Goal: Information Seeking & Learning: Learn about a topic

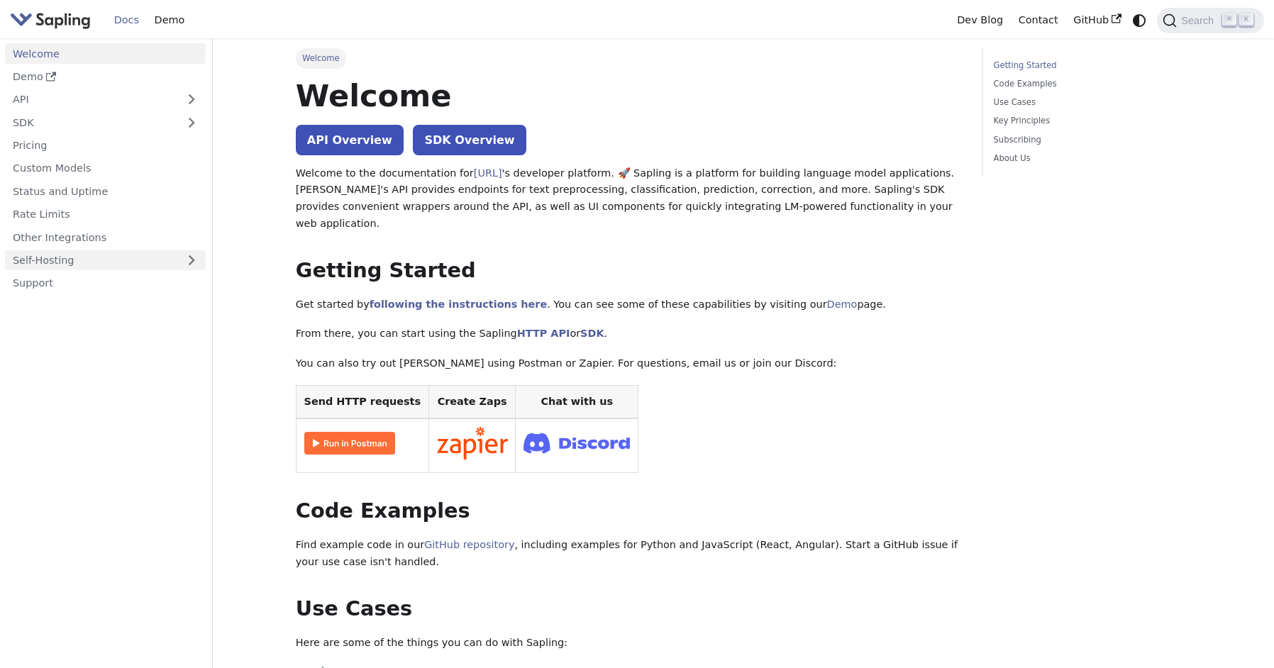
click at [52, 255] on link "Self-Hosting" at bounding box center [105, 260] width 201 height 21
click at [47, 282] on link "Overview" at bounding box center [109, 283] width 193 height 21
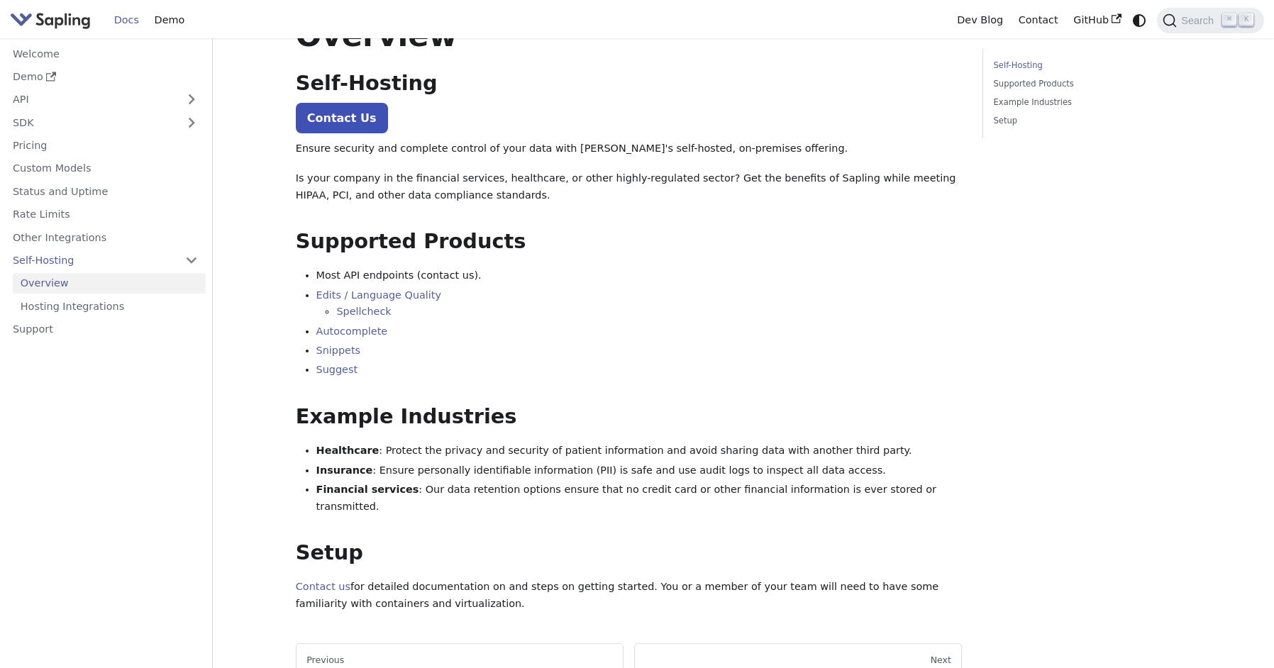
scroll to position [58, 0]
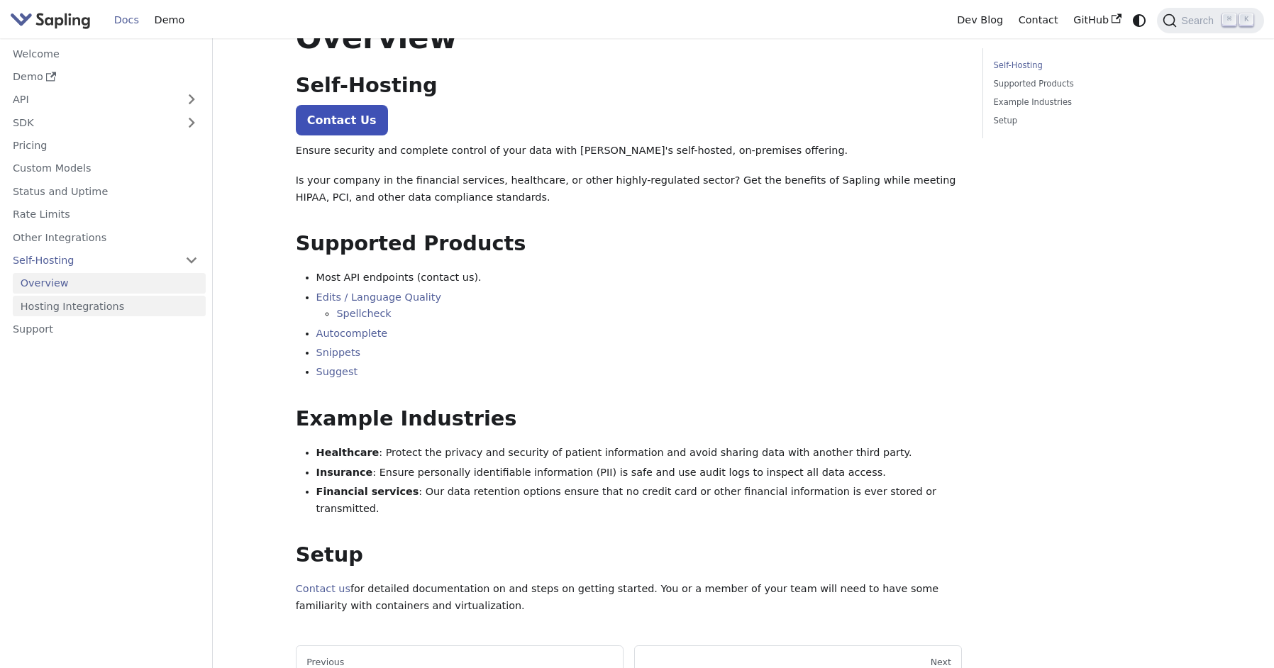
click at [64, 302] on link "Hosting Integrations" at bounding box center [109, 306] width 193 height 21
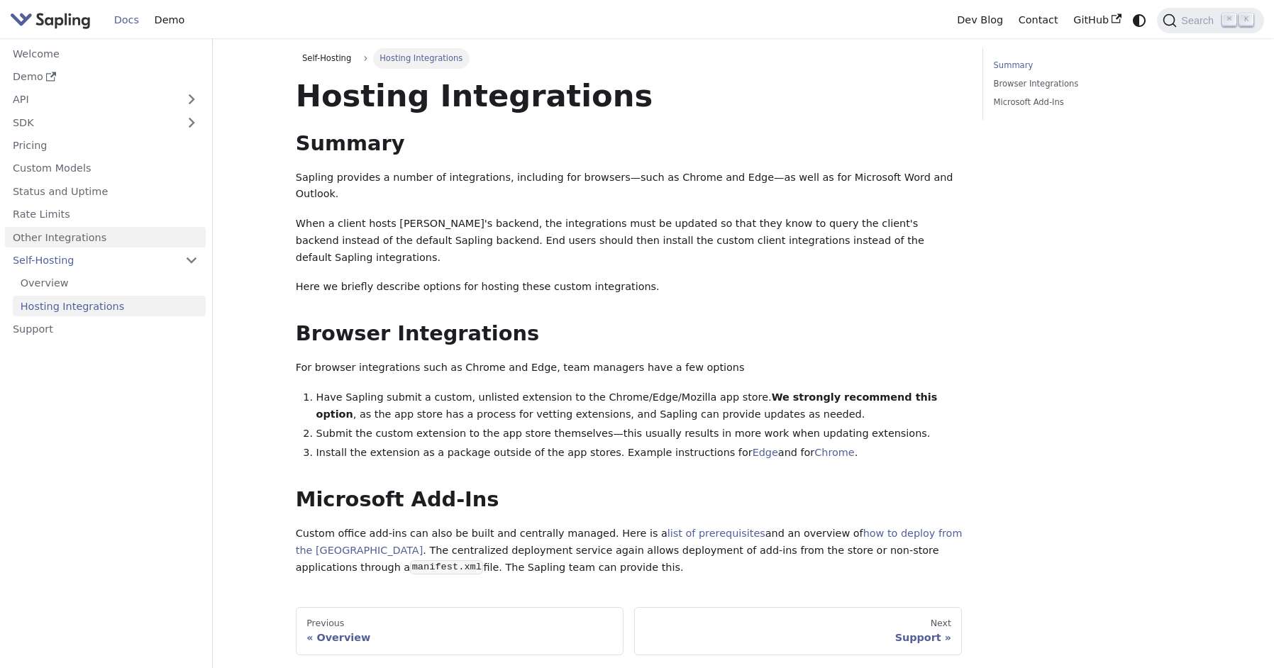
click at [40, 239] on link "Other Integrations" at bounding box center [105, 237] width 201 height 21
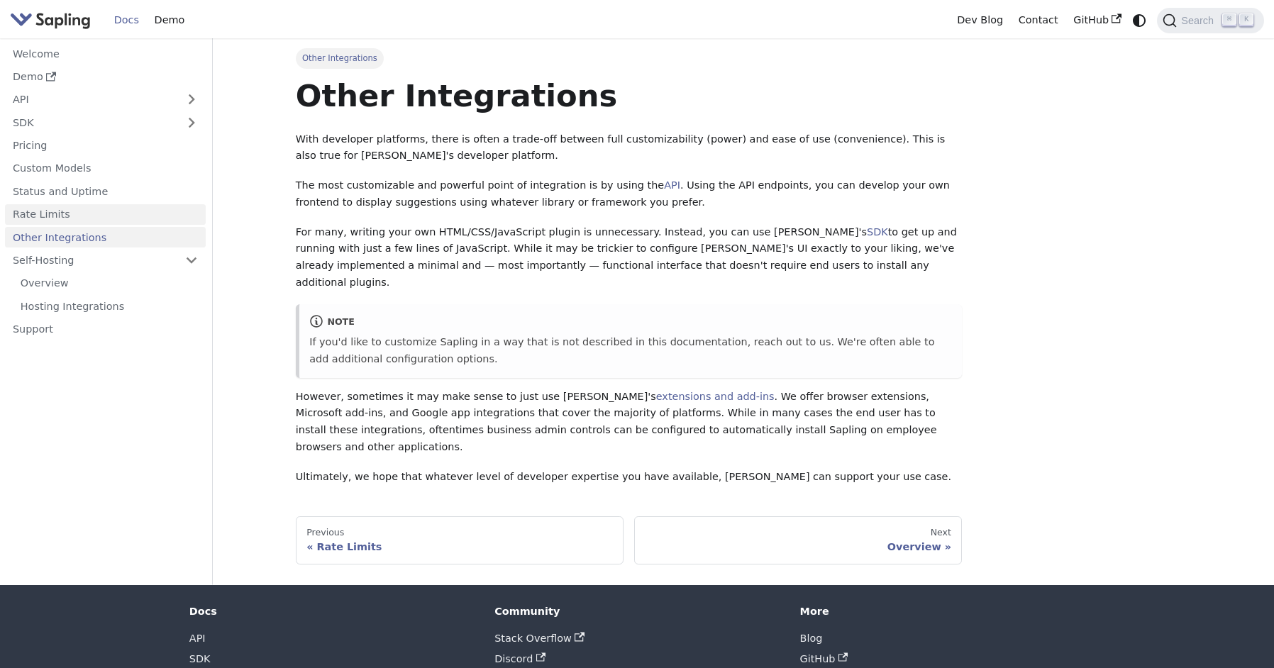
click at [34, 212] on link "Rate Limits" at bounding box center [105, 214] width 201 height 21
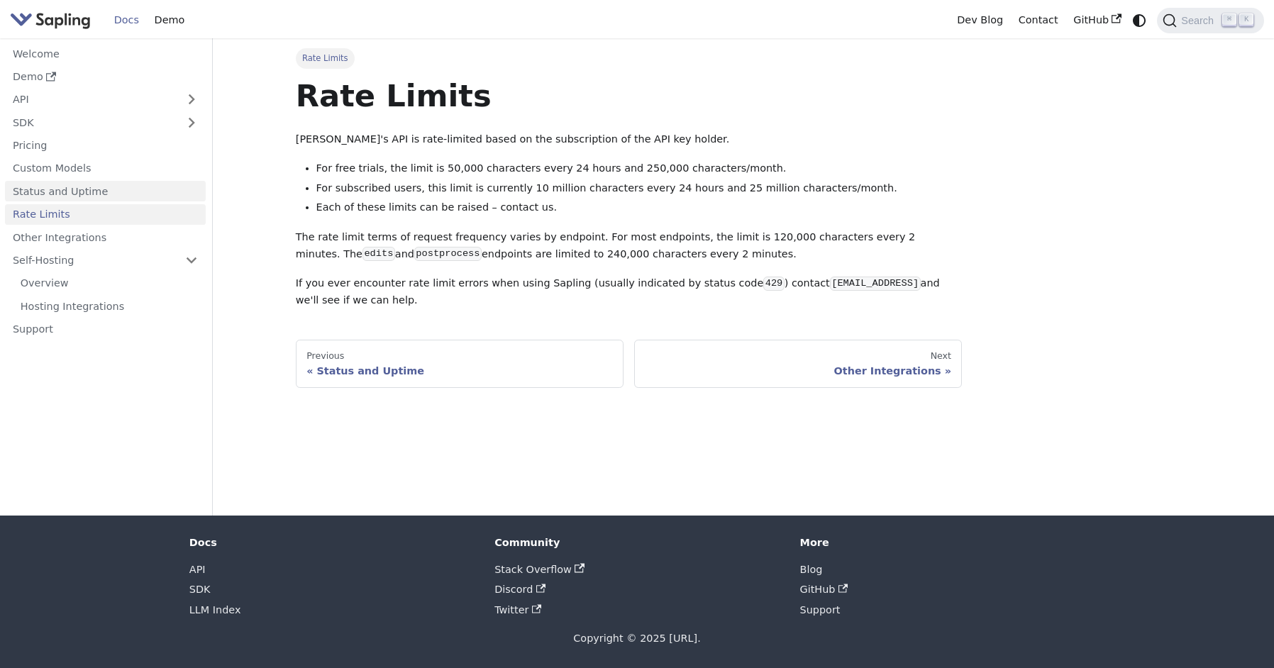
click at [38, 190] on link "Status and Uptime" at bounding box center [105, 191] width 201 height 21
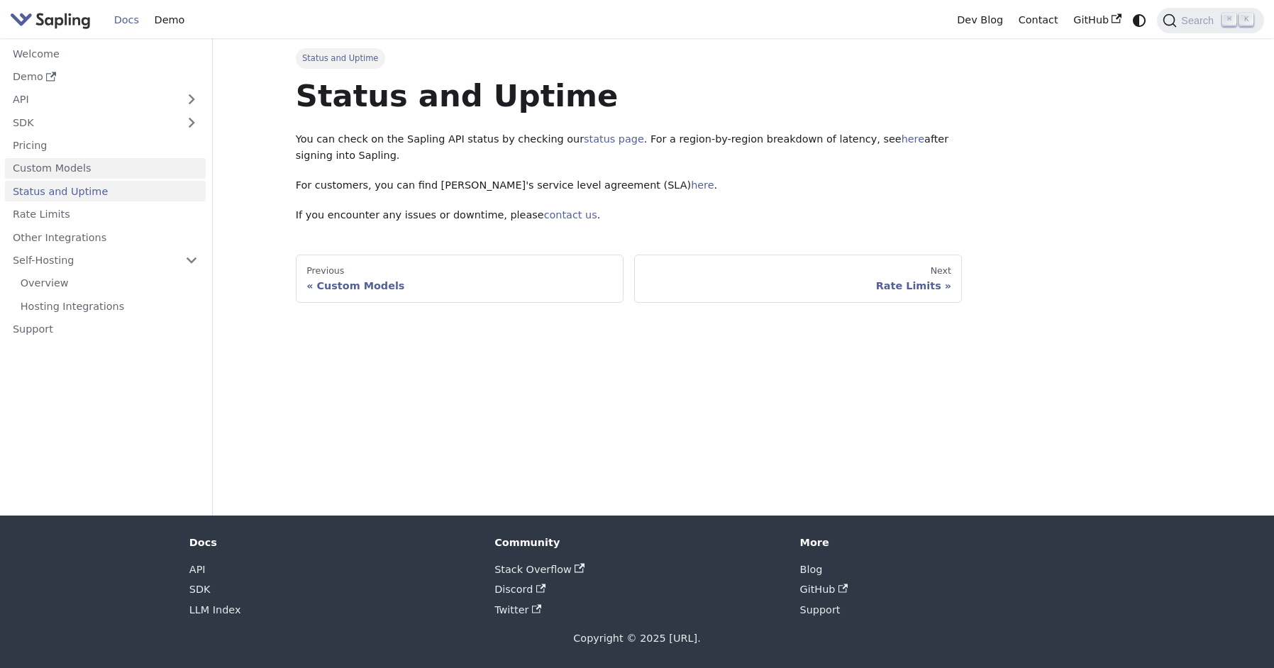
click at [44, 160] on link "Custom Models" at bounding box center [105, 168] width 201 height 21
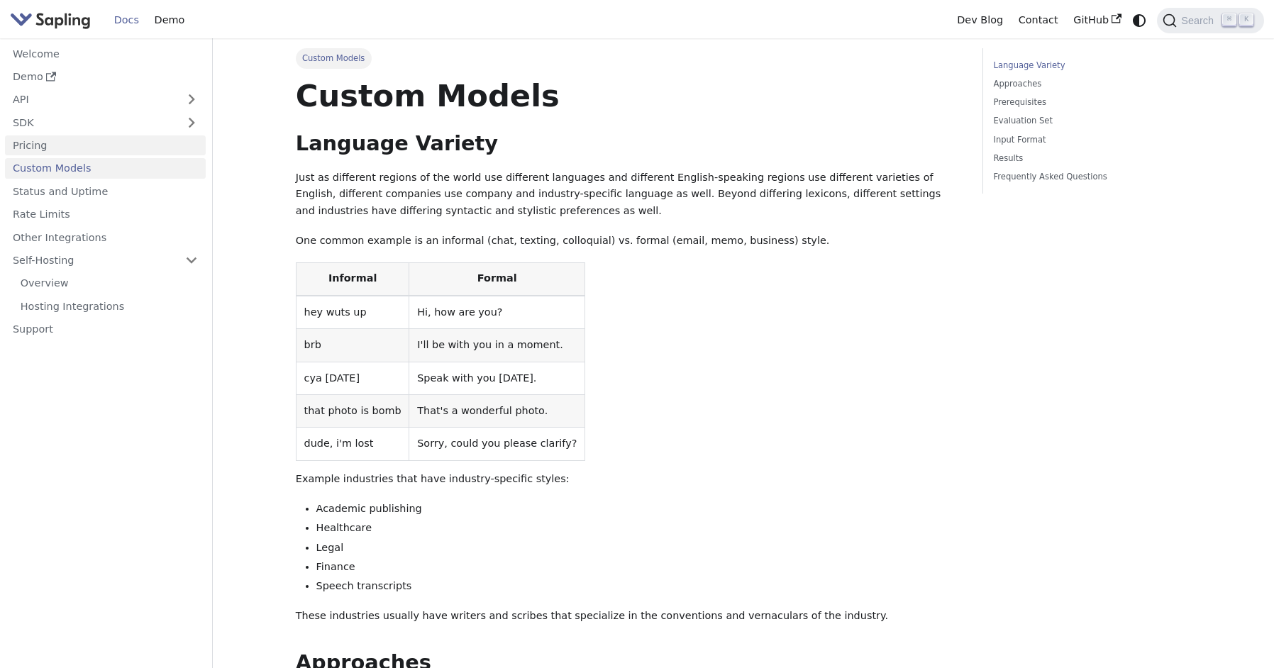
click at [51, 143] on link "Pricing" at bounding box center [105, 145] width 201 height 21
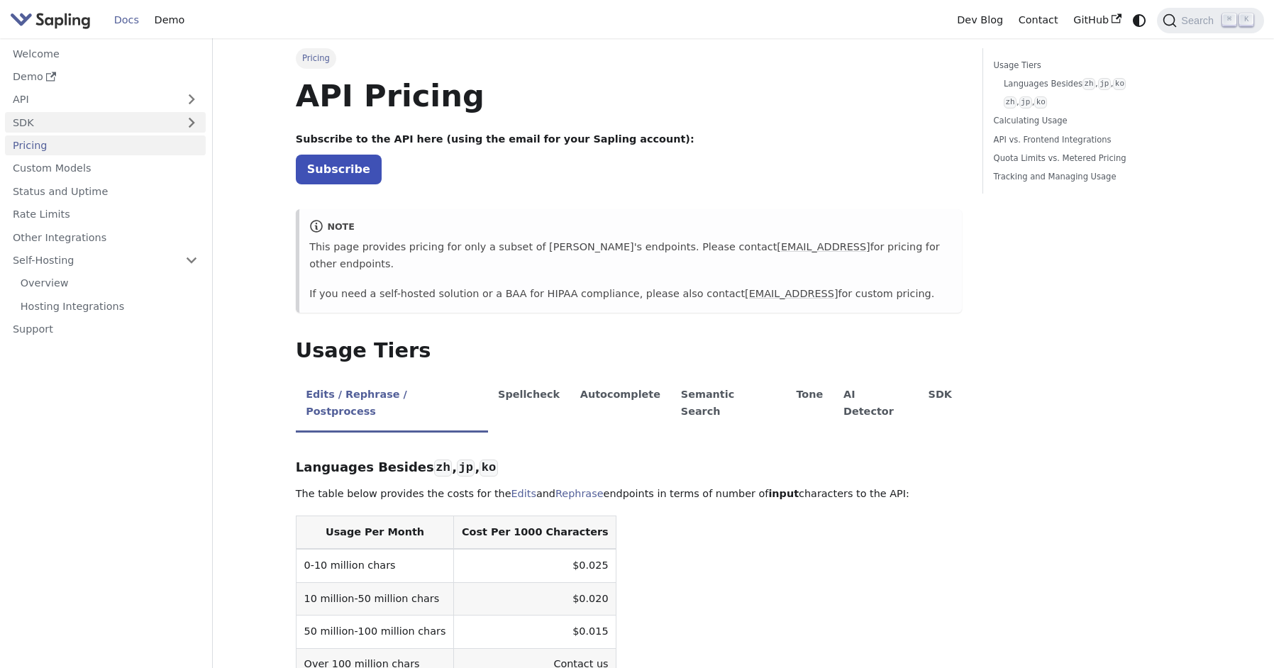
click at [37, 119] on link "SDK" at bounding box center [91, 122] width 172 height 21
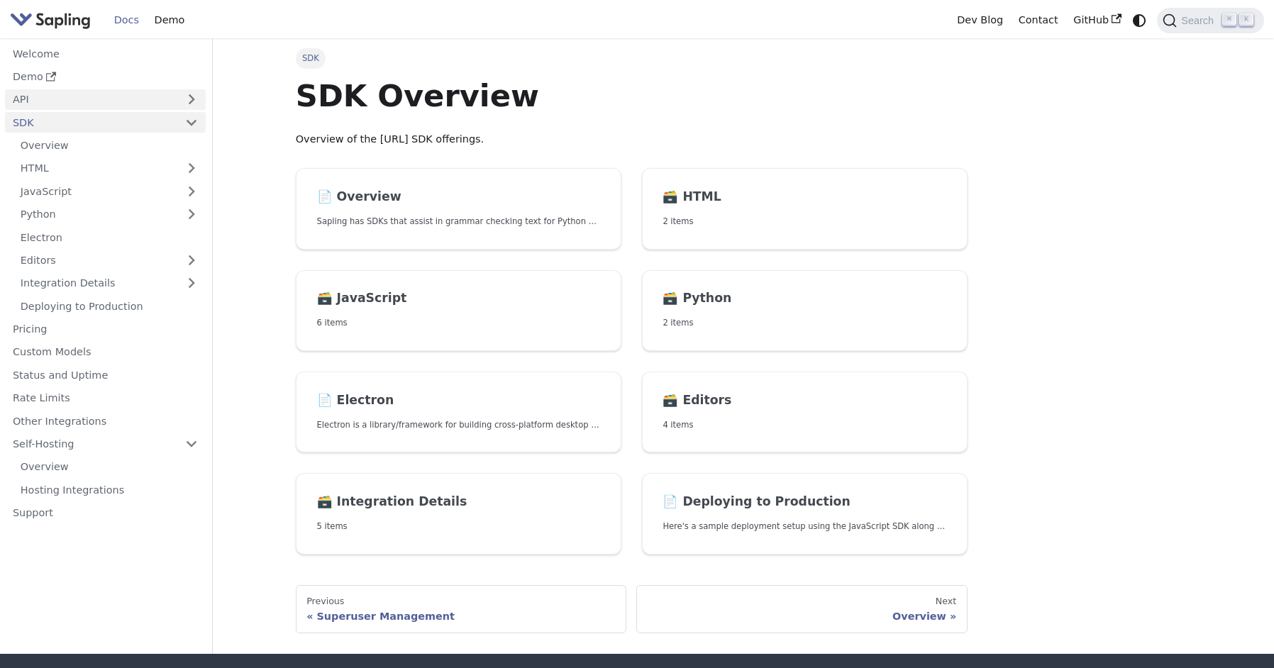
click at [26, 94] on link "API" at bounding box center [91, 99] width 172 height 21
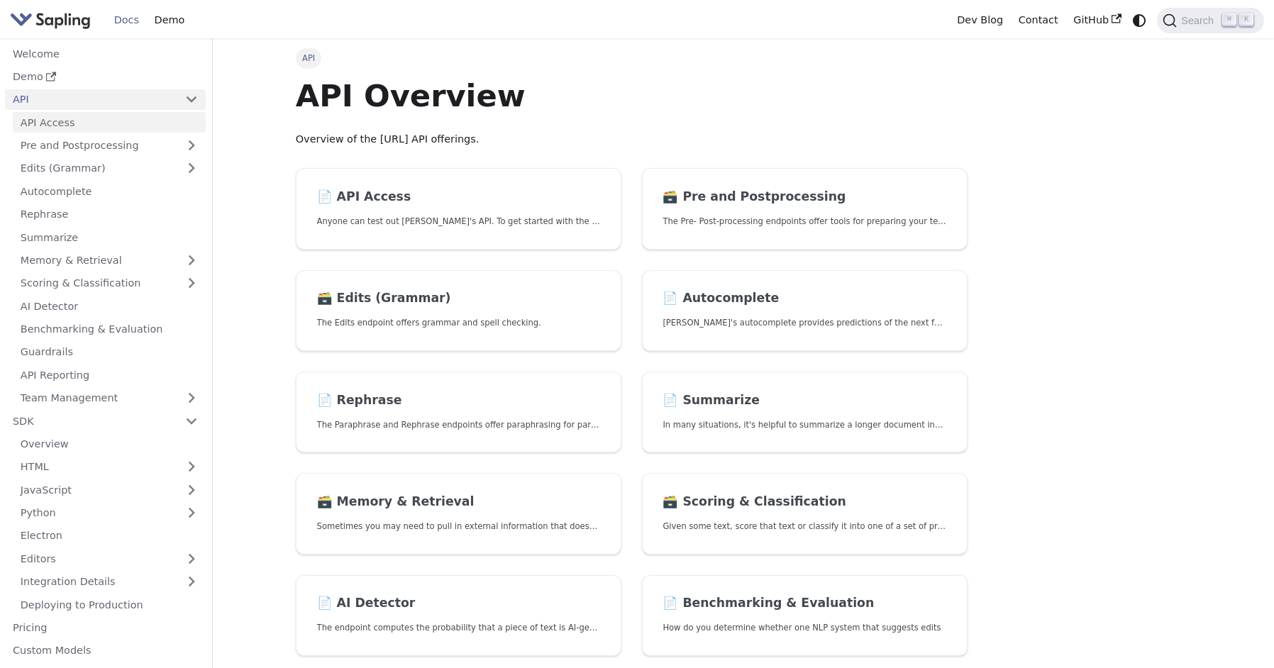
click at [75, 121] on link "API Access" at bounding box center [109, 122] width 193 height 21
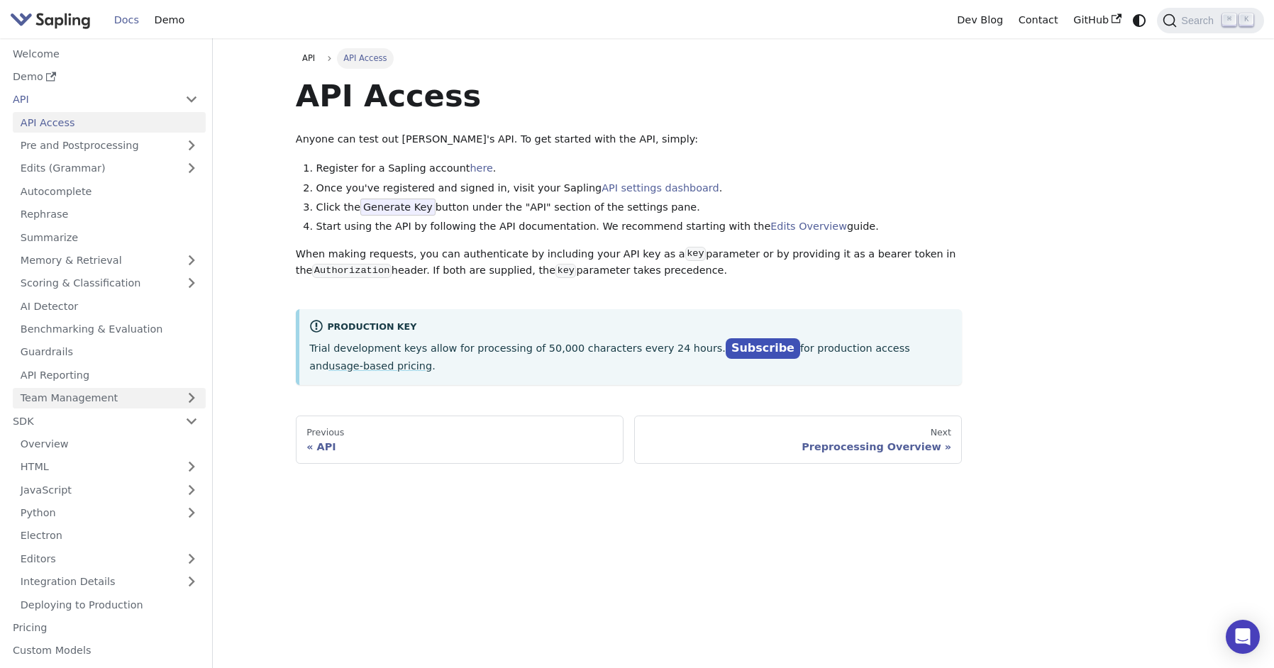
click at [130, 388] on link "Team Management" at bounding box center [109, 398] width 193 height 21
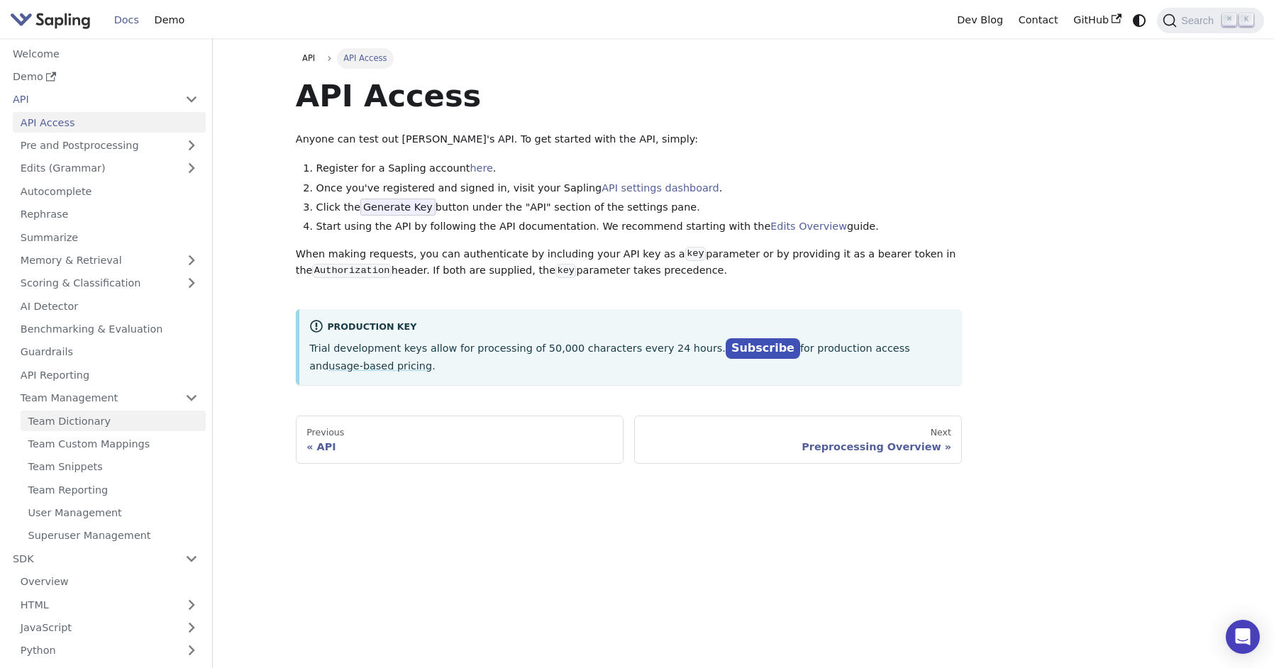
click at [99, 412] on link "Team Dictionary" at bounding box center [113, 421] width 185 height 21
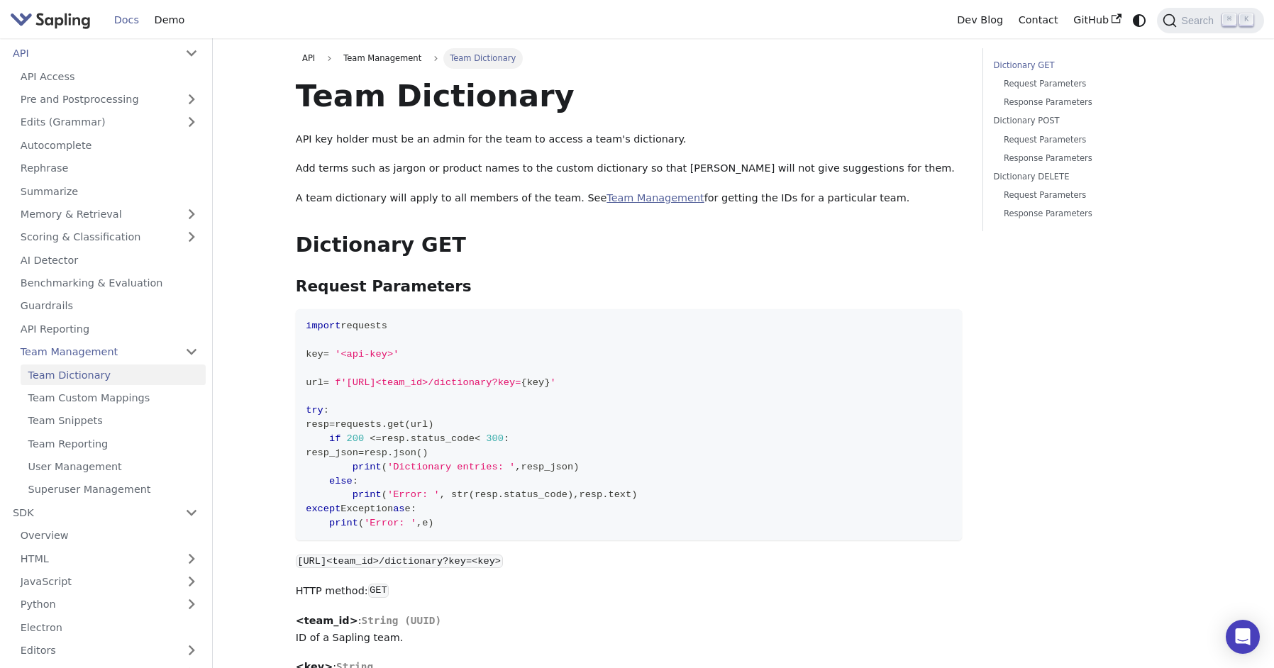
click at [606, 200] on link "Team Management" at bounding box center [654, 197] width 97 height 11
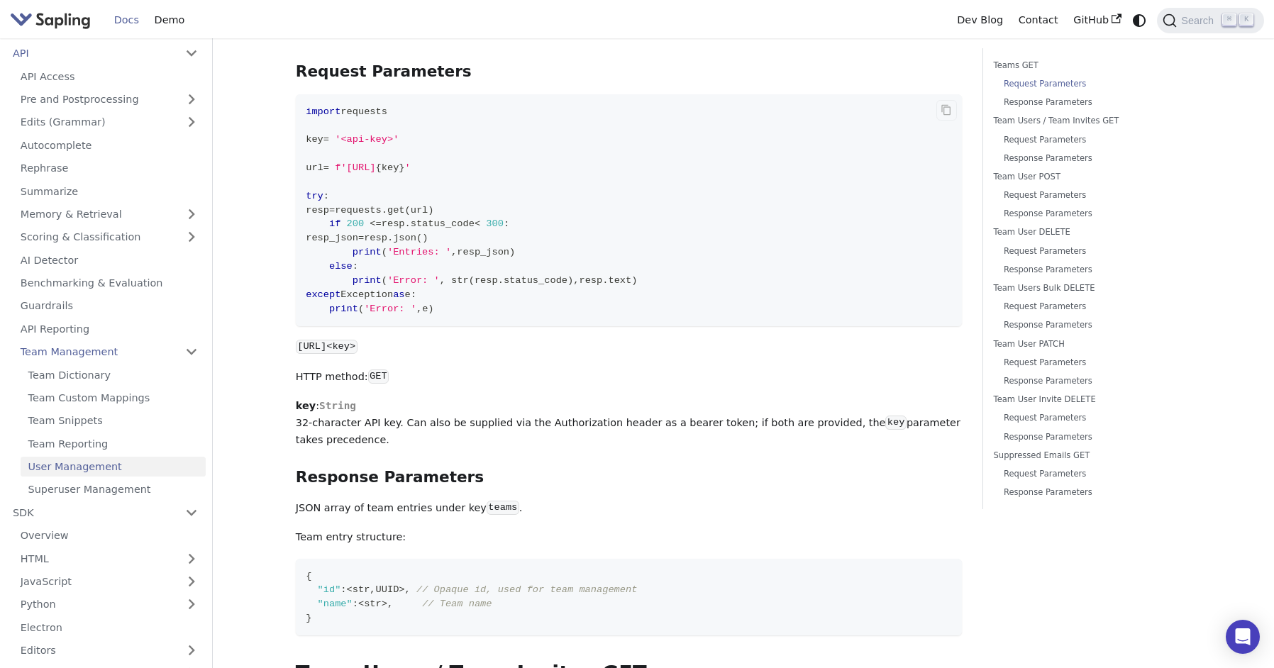
scroll to position [145, 0]
click at [945, 109] on icon "Copy code to clipboard" at bounding box center [945, 107] width 11 height 11
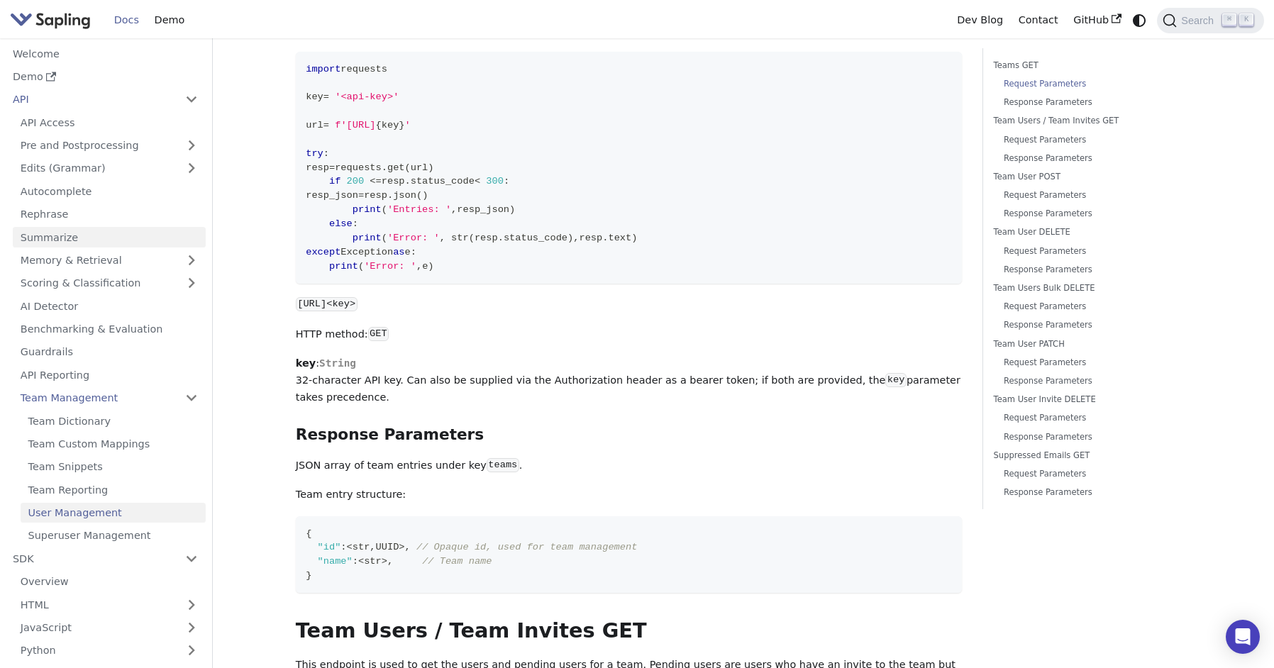
scroll to position [0, 0]
click at [179, 145] on link "Pre and Postprocessing" at bounding box center [109, 145] width 193 height 21
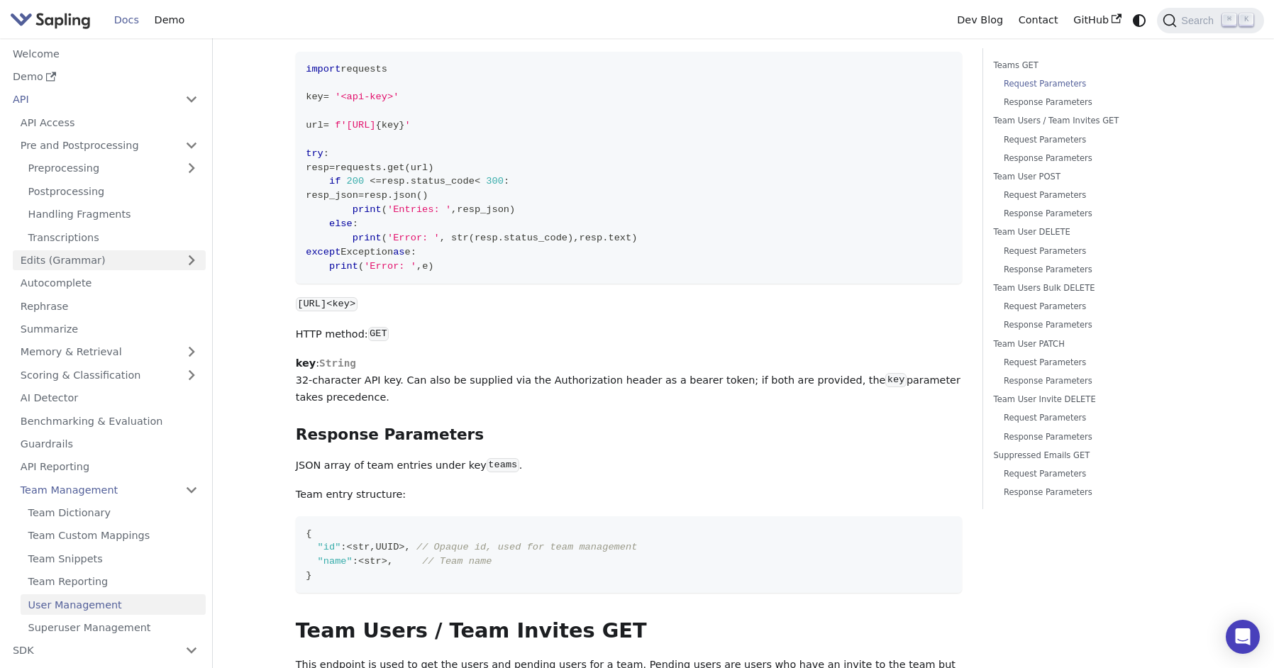
click at [85, 258] on link "Edits (Grammar)" at bounding box center [109, 260] width 193 height 21
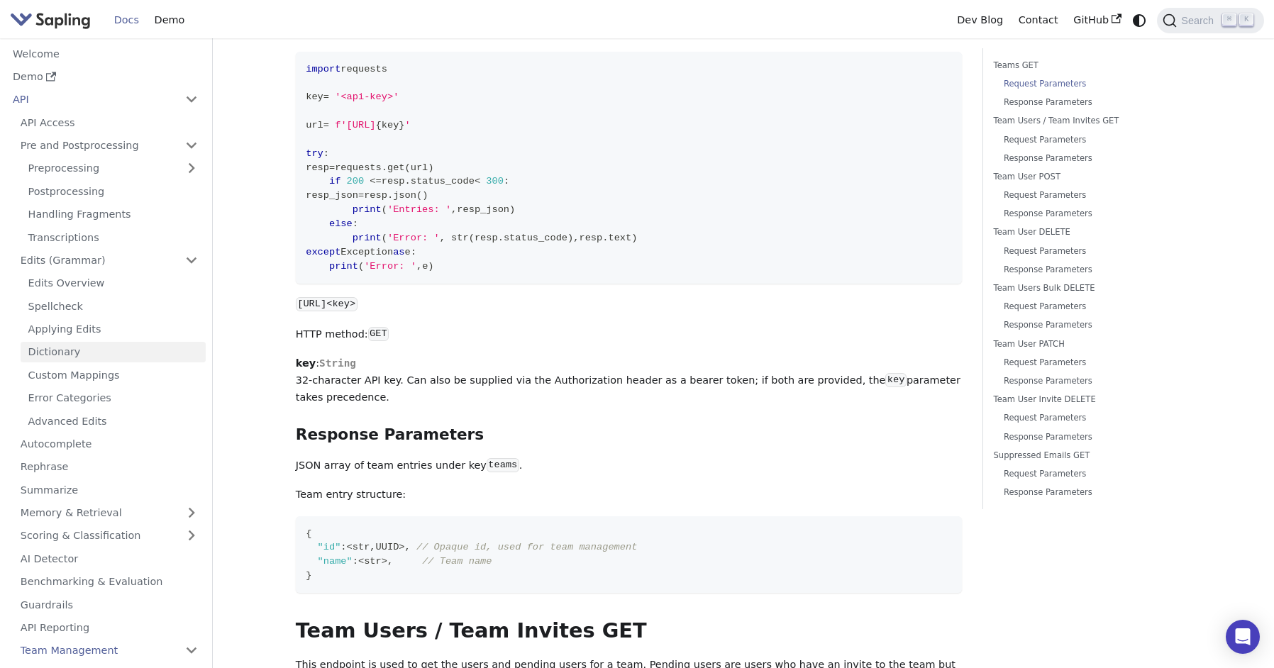
click at [58, 342] on link "Dictionary" at bounding box center [113, 352] width 185 height 21
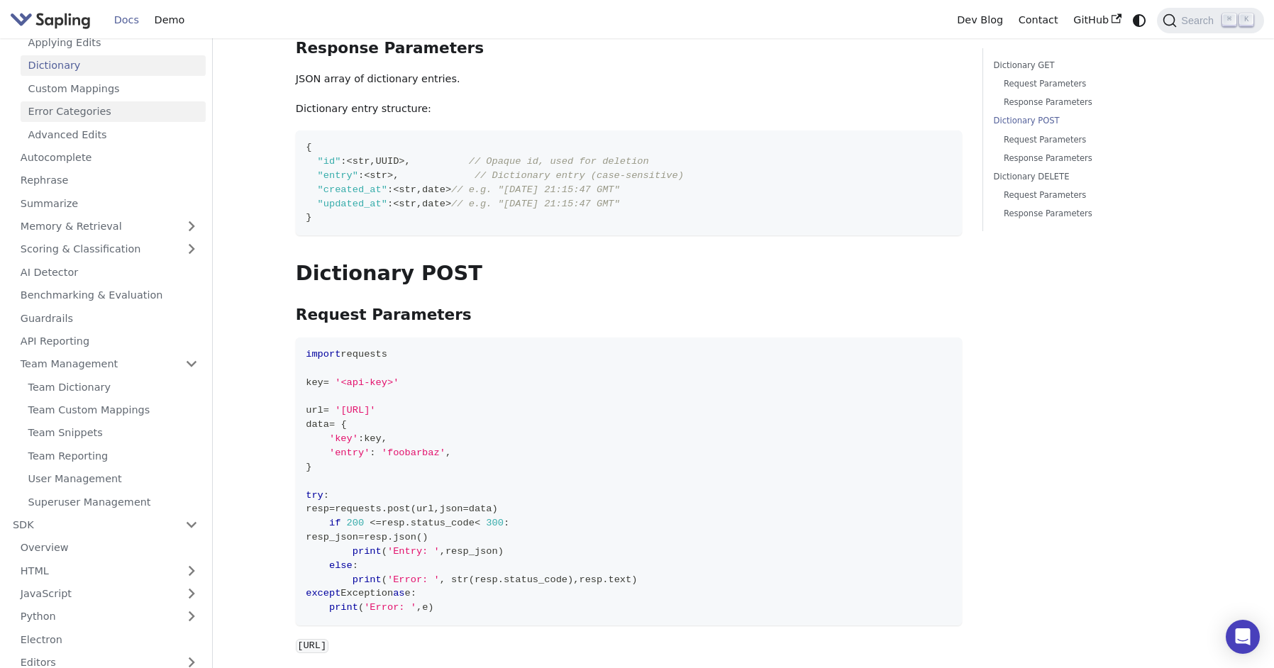
scroll to position [287, 0]
click at [96, 376] on link "Team Dictionary" at bounding box center [113, 386] width 185 height 21
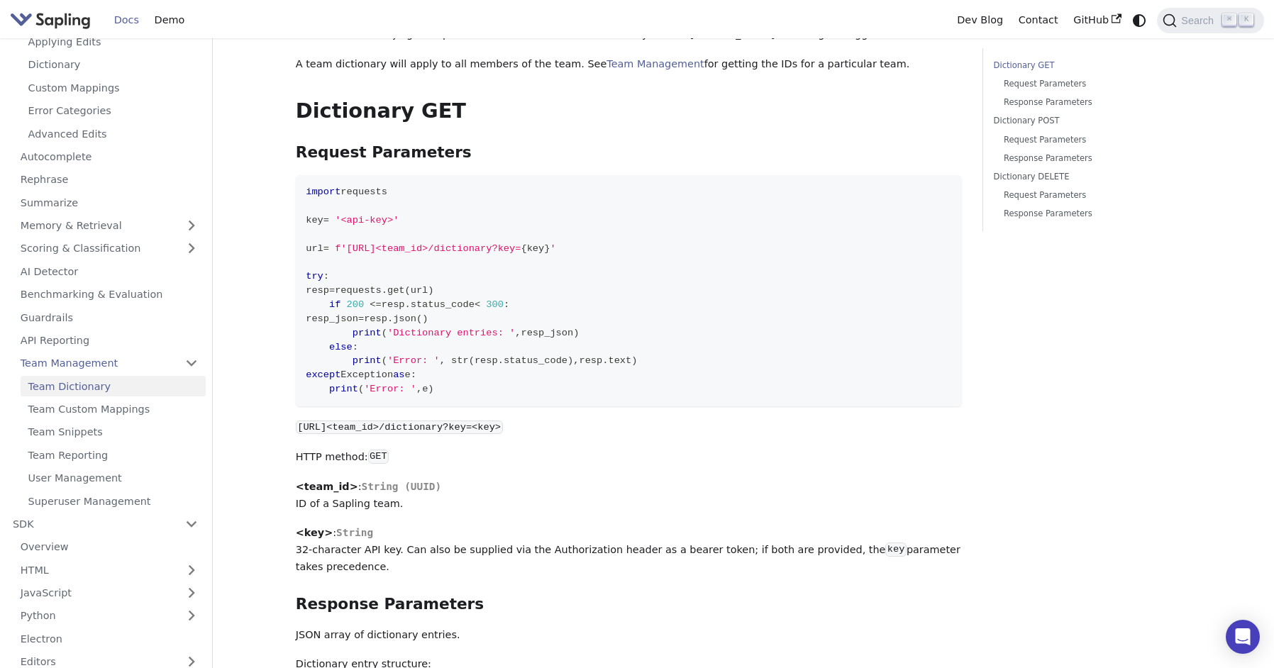
scroll to position [134, 0]
click at [75, 353] on link "Team Management" at bounding box center [109, 363] width 193 height 21
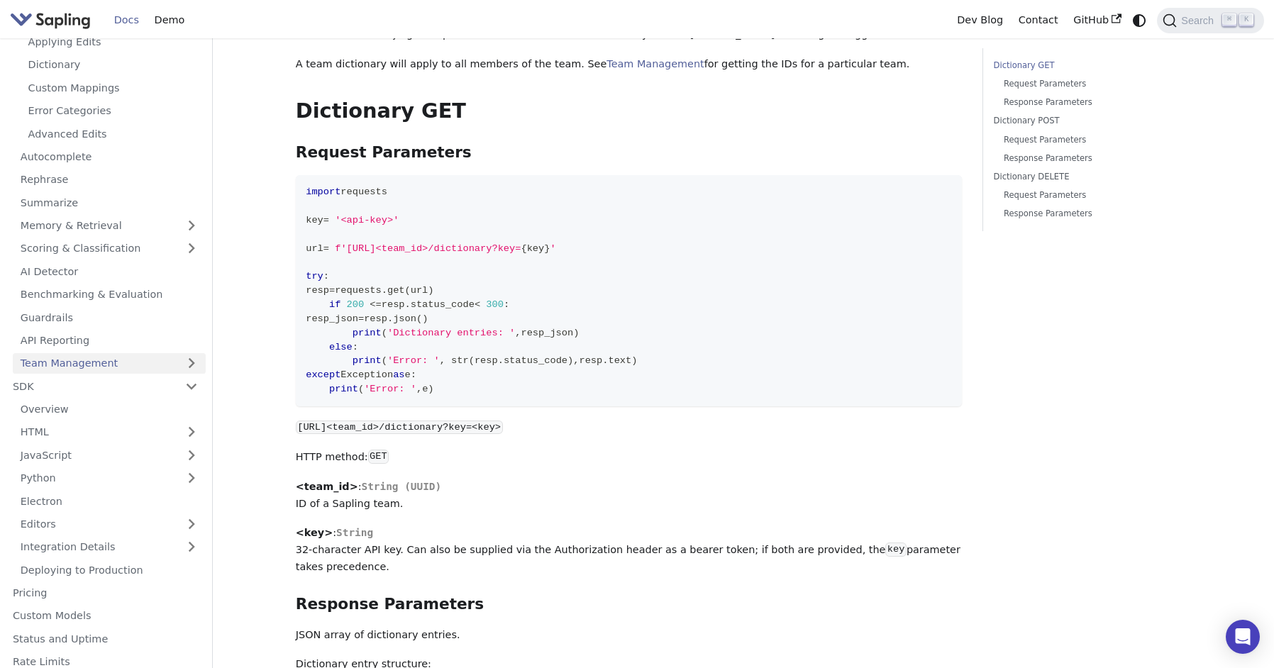
click at [75, 353] on link "Team Management" at bounding box center [109, 363] width 193 height 21
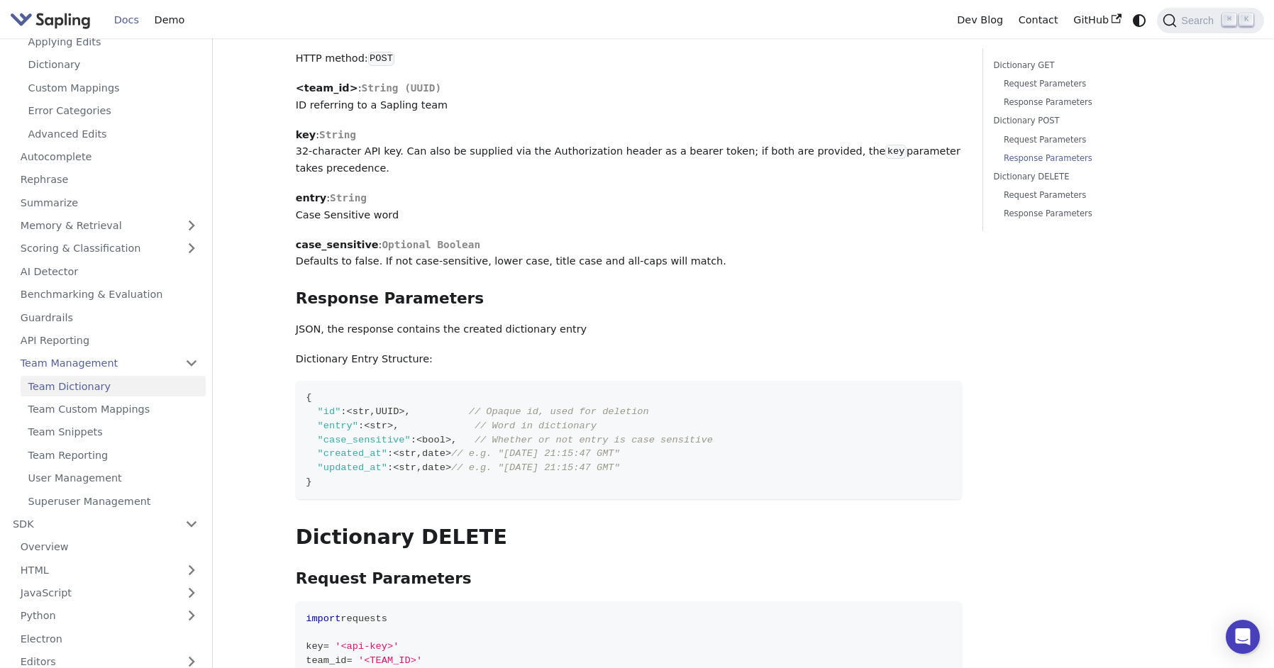
scroll to position [1318, 0]
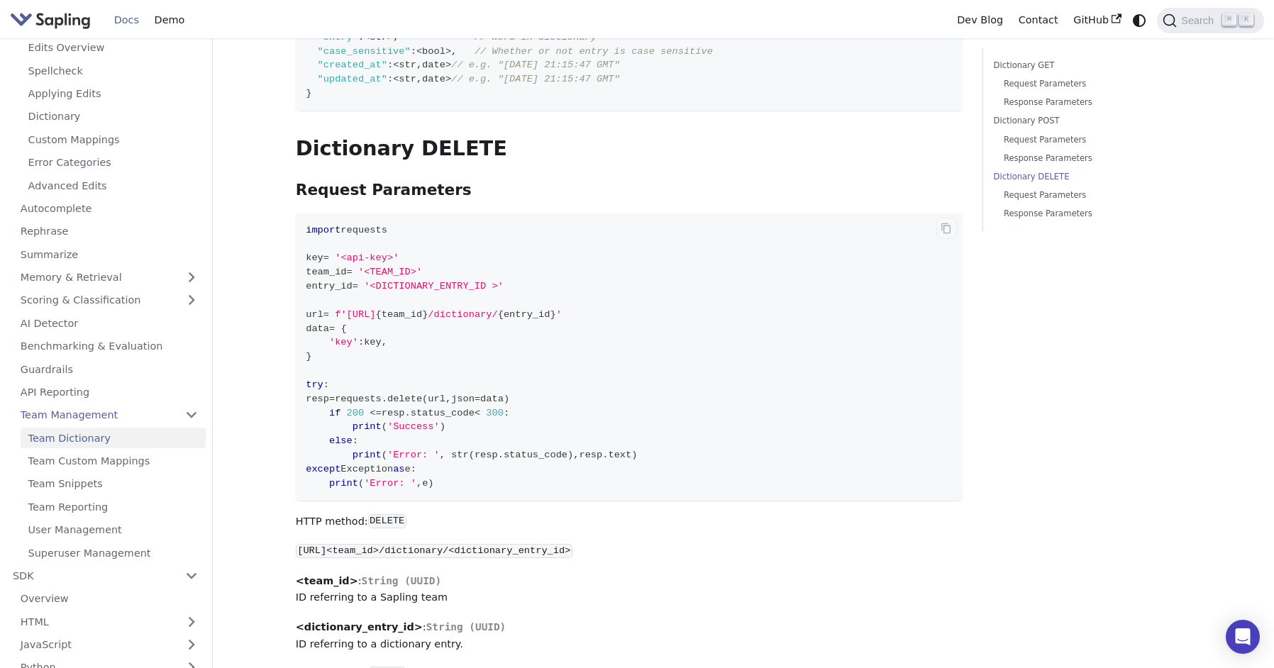
scroll to position [1745, 0]
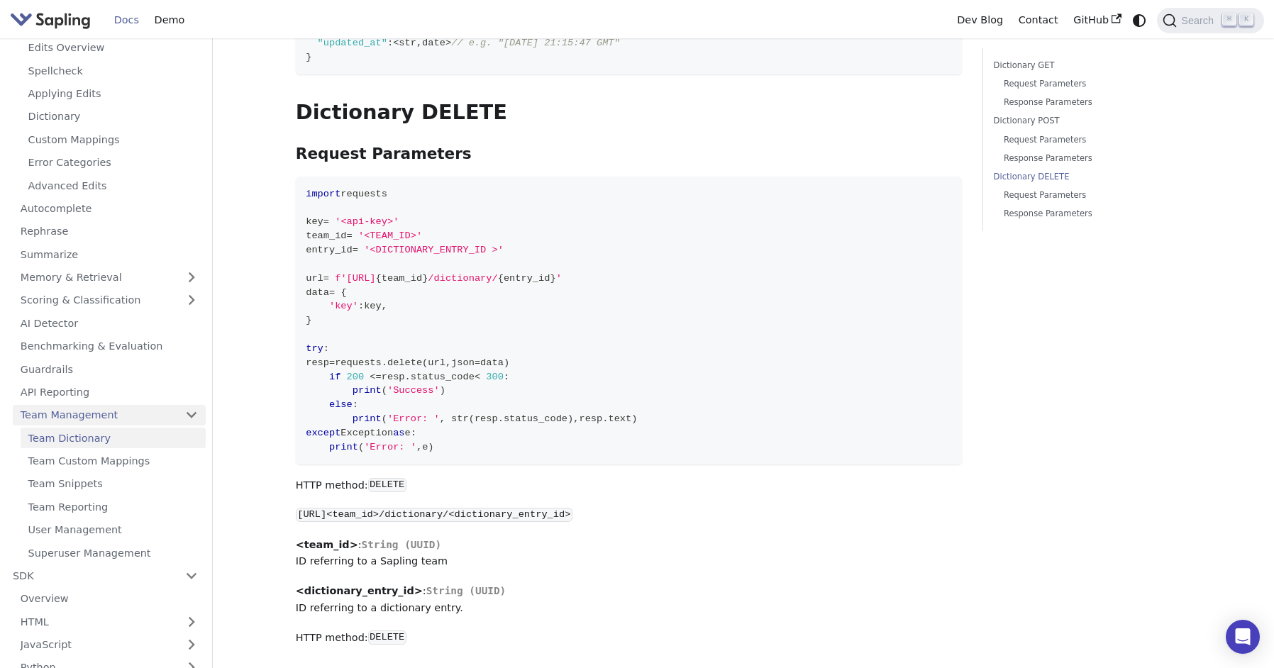
click at [84, 405] on link "Team Management" at bounding box center [109, 415] width 193 height 21
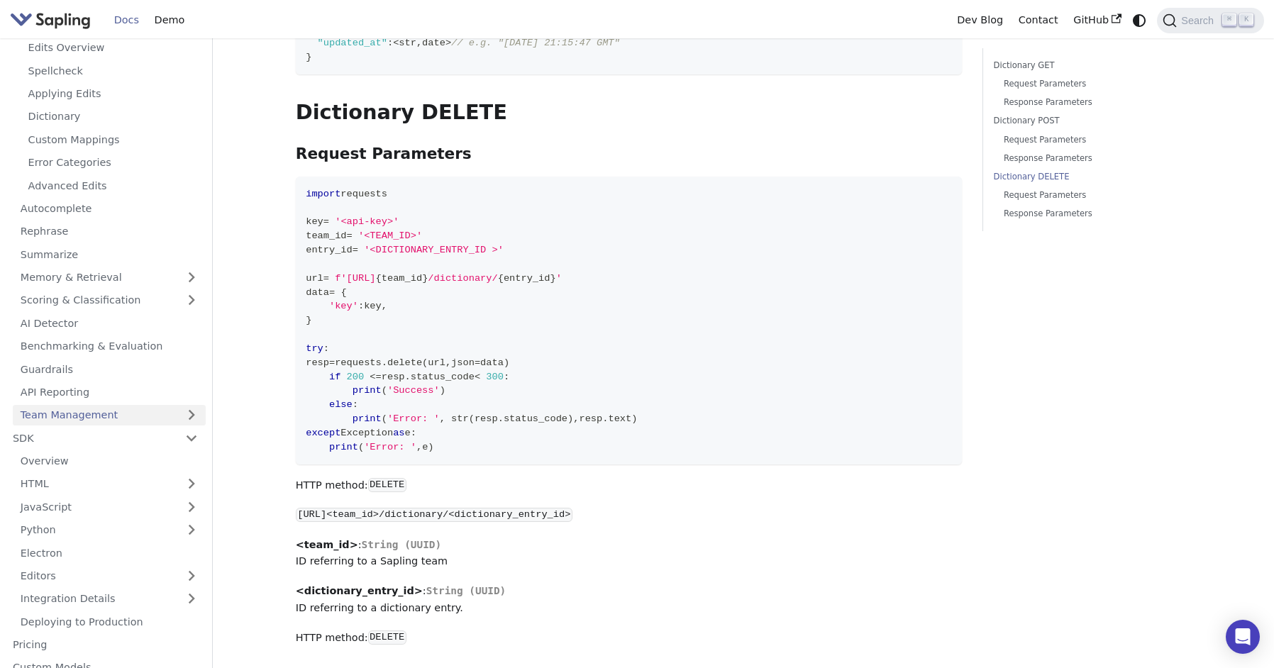
click at [89, 405] on link "Team Management" at bounding box center [109, 415] width 193 height 21
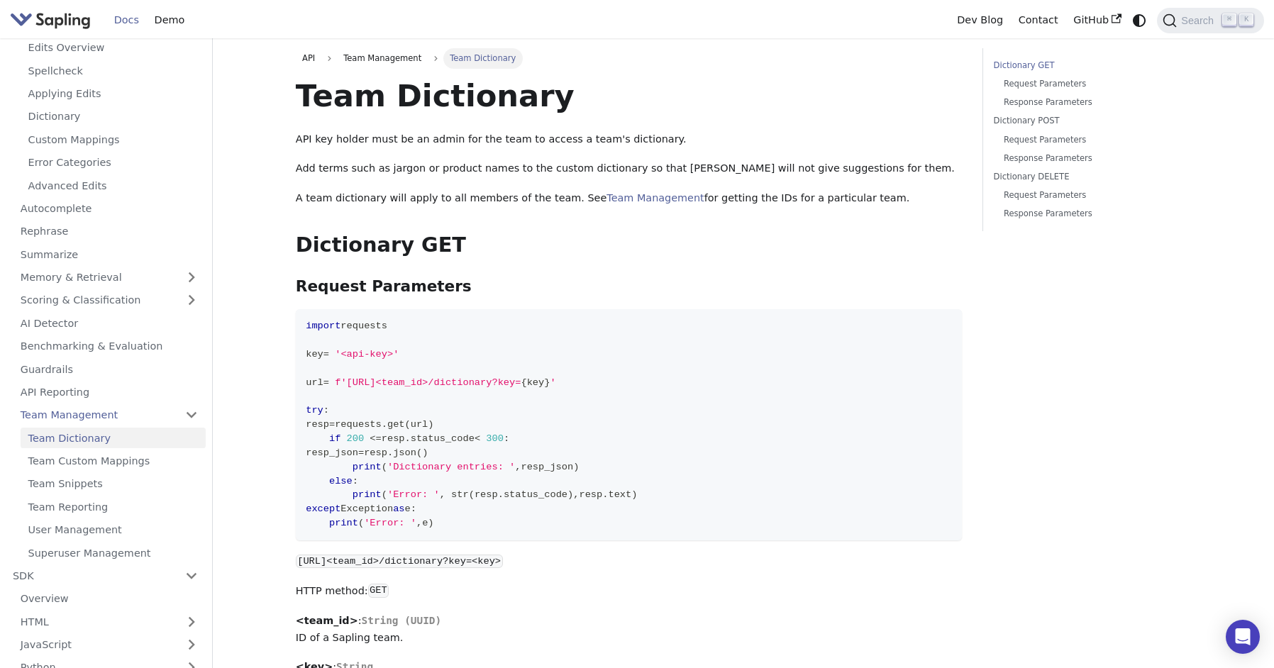
scroll to position [0, 0]
click at [606, 198] on link "Team Management" at bounding box center [654, 197] width 97 height 11
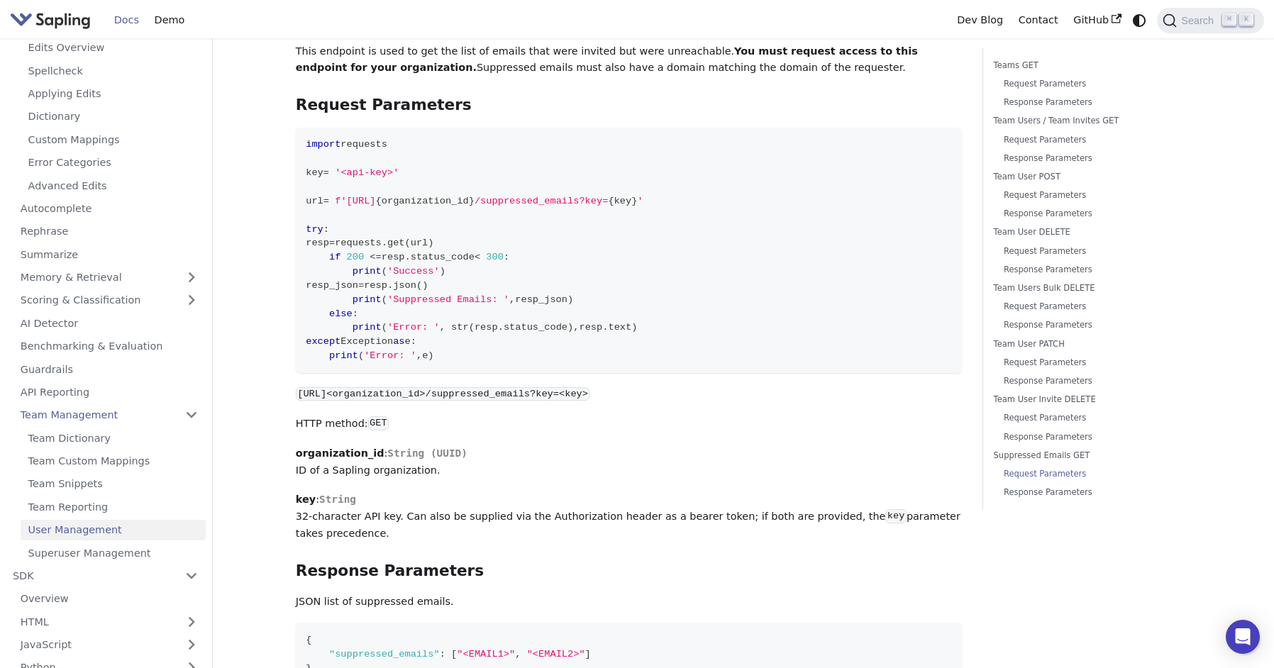
scroll to position [6723, 0]
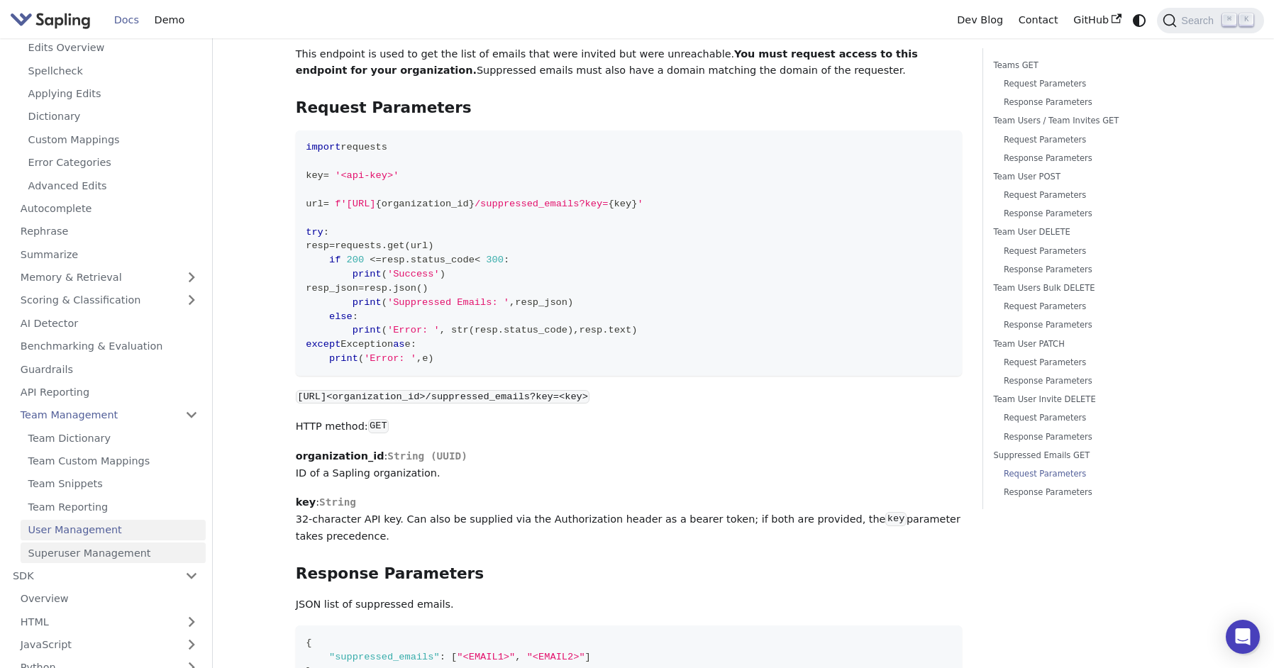
click at [108, 542] on link "Superuser Management" at bounding box center [113, 552] width 185 height 21
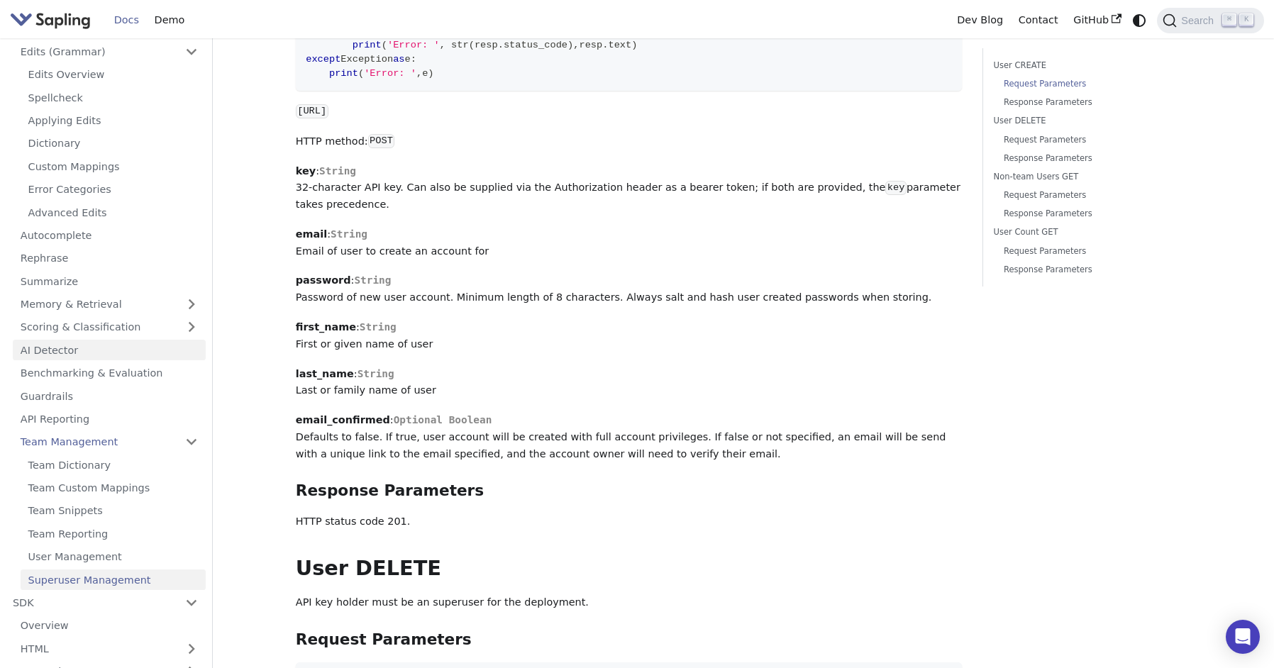
scroll to position [201, 0]
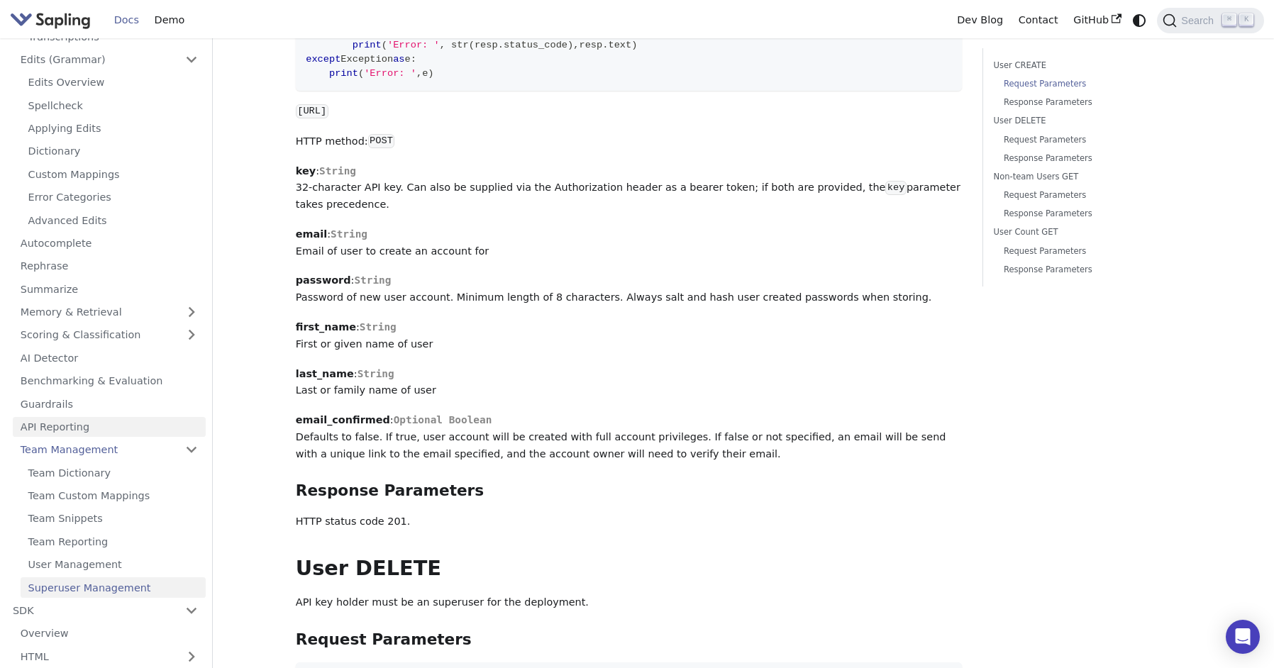
click at [69, 417] on link "API Reporting" at bounding box center [109, 427] width 193 height 21
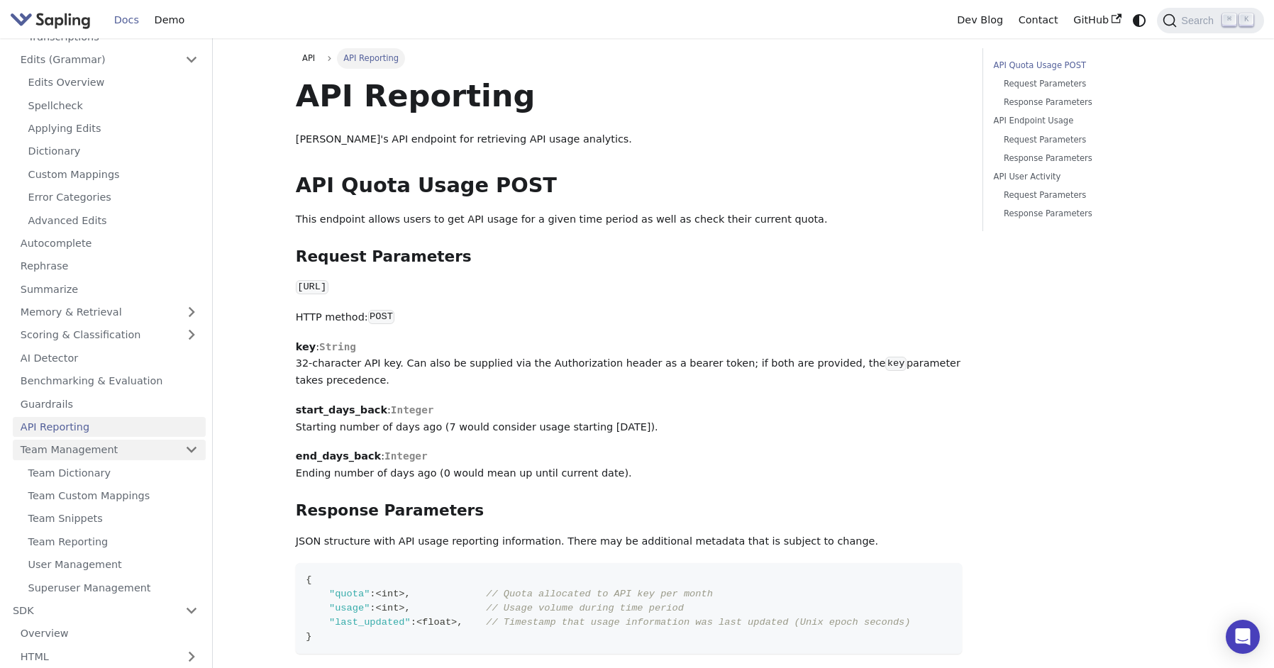
click at [74, 440] on link "Team Management" at bounding box center [109, 450] width 193 height 21
click at [191, 440] on link "Team Management" at bounding box center [109, 450] width 193 height 21
click at [115, 440] on link "Team Management" at bounding box center [109, 450] width 193 height 21
click at [113, 440] on link "Team Management" at bounding box center [109, 450] width 193 height 21
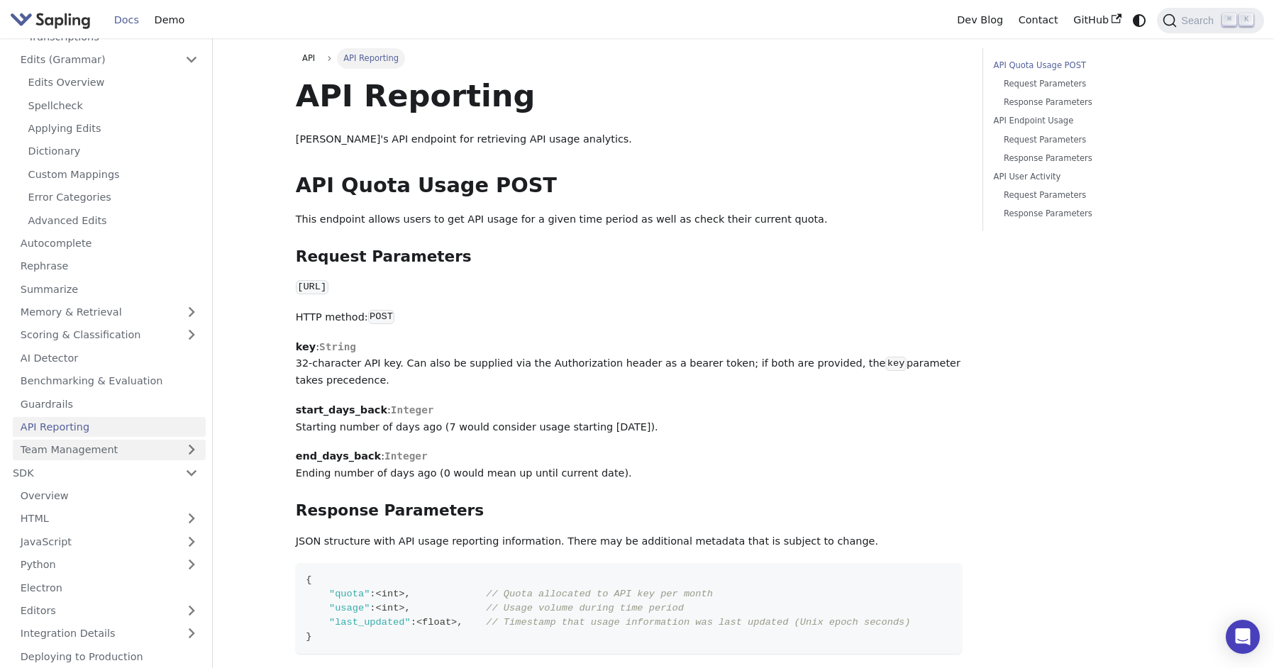
click at [113, 440] on link "Team Management" at bounding box center [109, 450] width 193 height 21
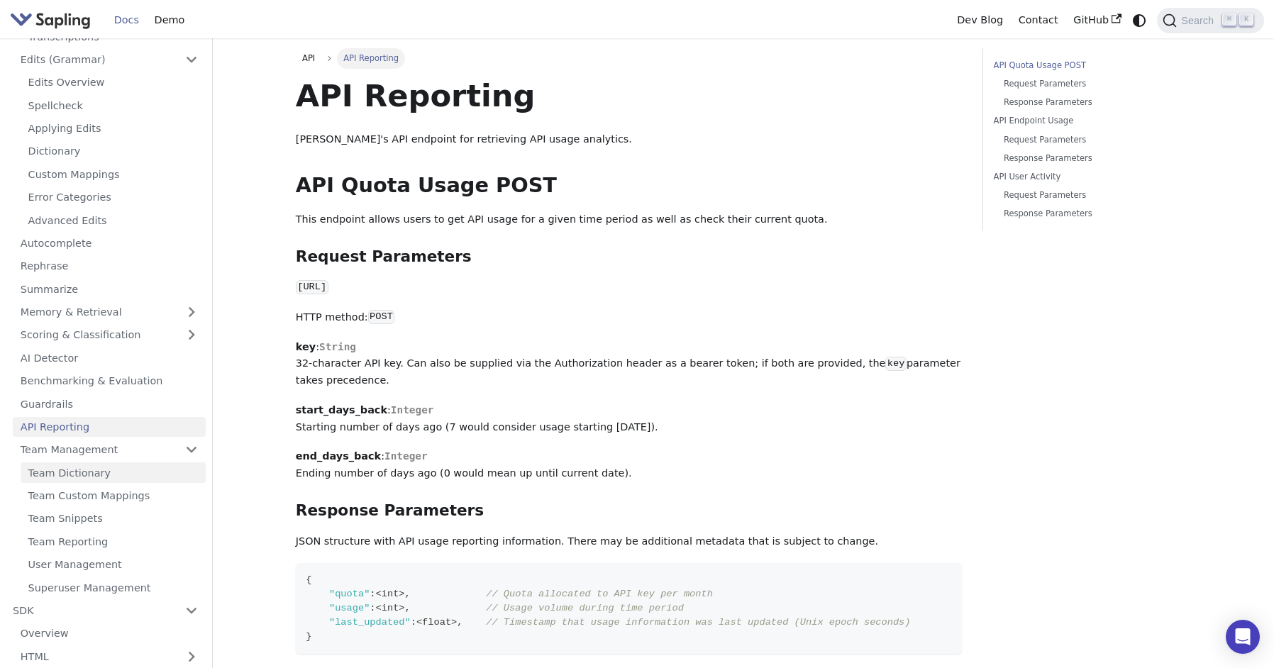
click at [125, 462] on link "Team Dictionary" at bounding box center [113, 472] width 185 height 21
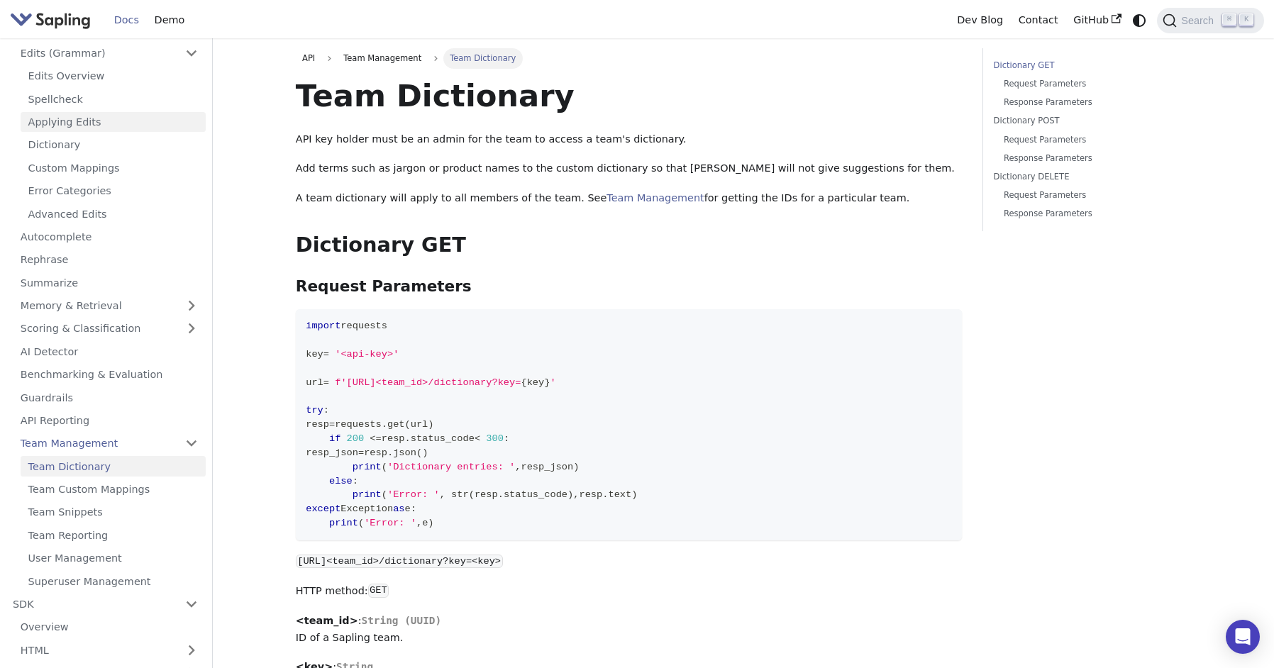
scroll to position [221, 0]
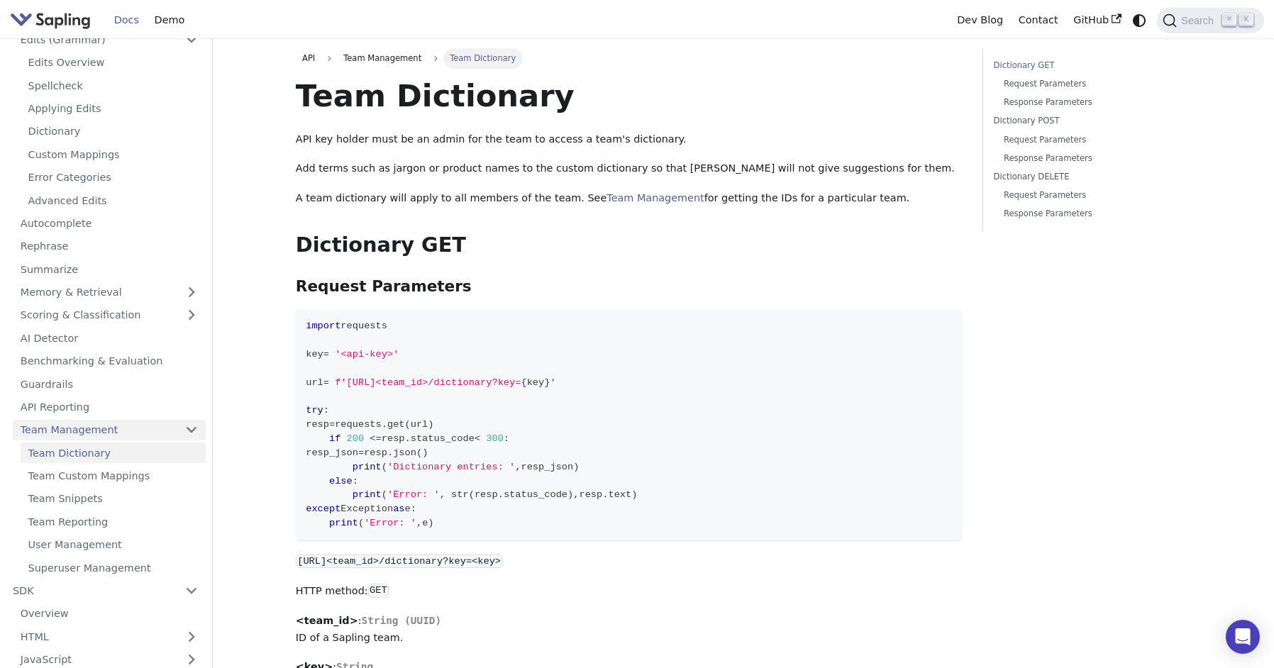
click at [63, 421] on link "Team Management" at bounding box center [109, 430] width 193 height 21
click at [360, 62] on span "Team Management" at bounding box center [382, 58] width 91 height 20
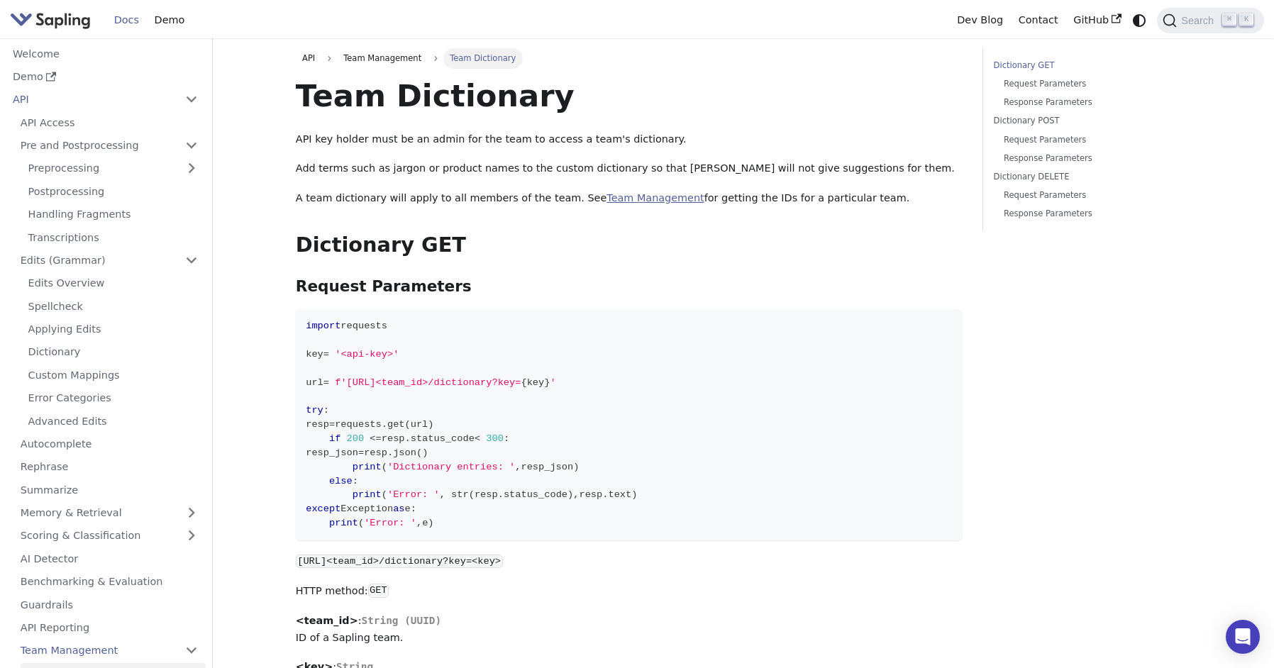
click at [606, 195] on link "Team Management" at bounding box center [654, 197] width 97 height 11
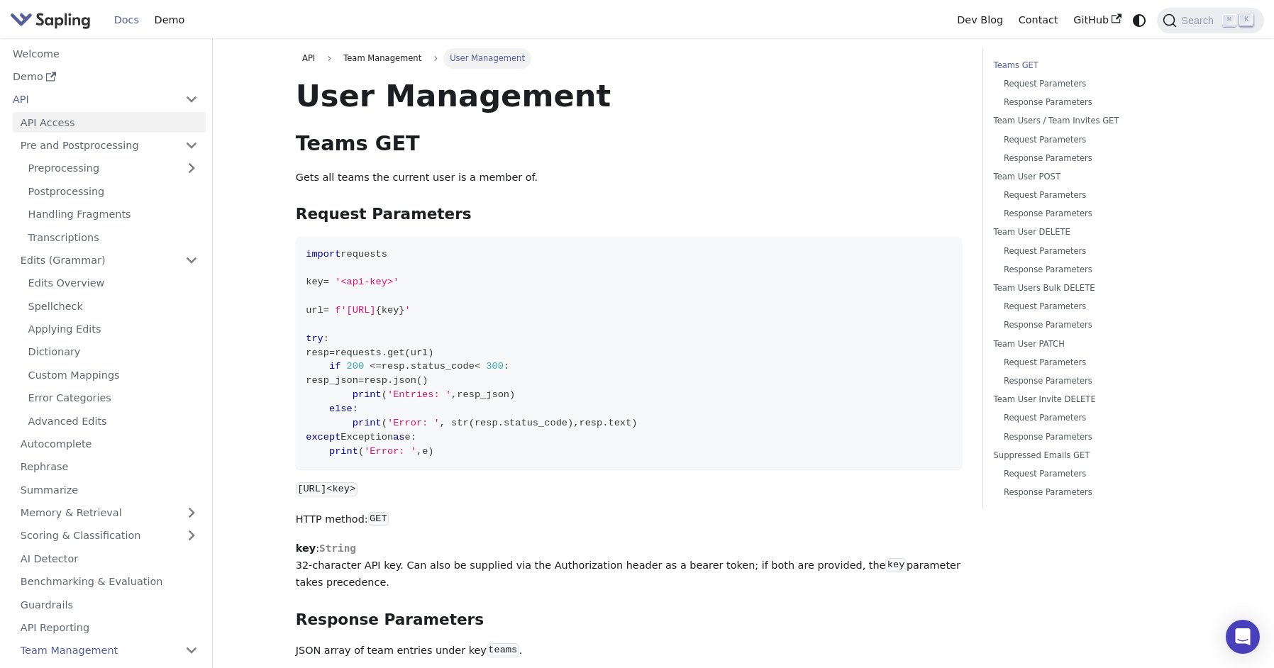
click at [69, 126] on link "API Access" at bounding box center [109, 122] width 193 height 21
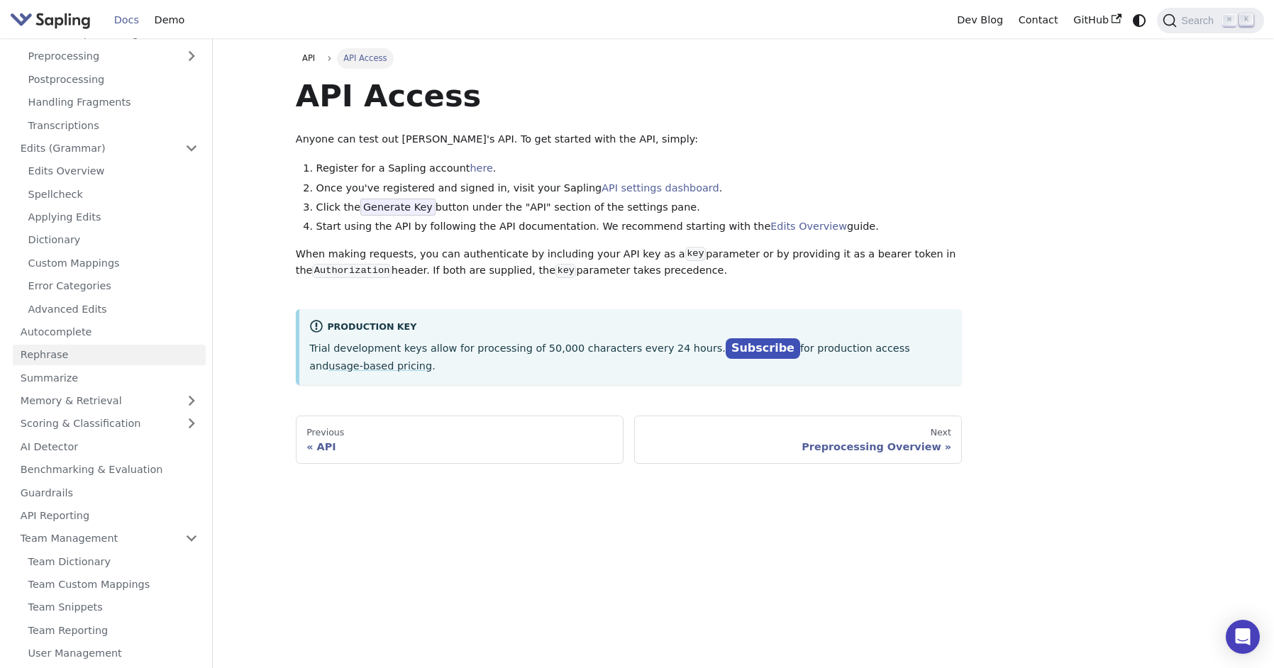
scroll to position [134, 0]
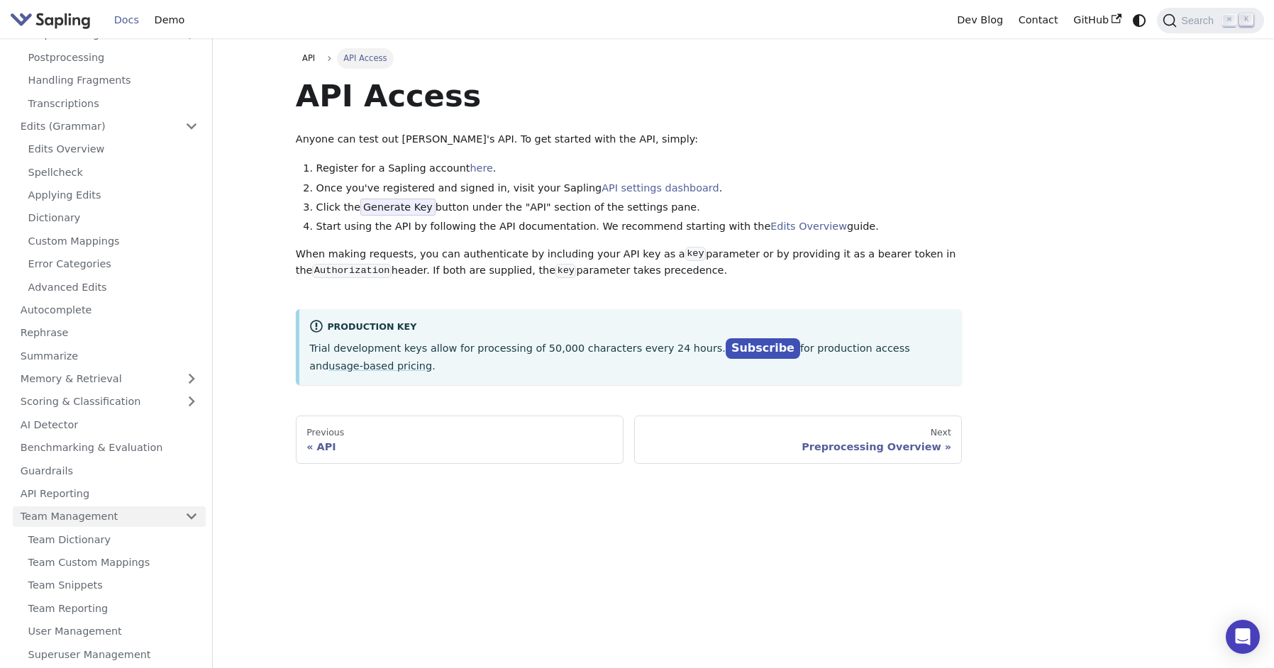
click at [89, 506] on link "Team Management" at bounding box center [109, 516] width 193 height 21
click at [91, 529] on link "Team Dictionary" at bounding box center [113, 539] width 185 height 21
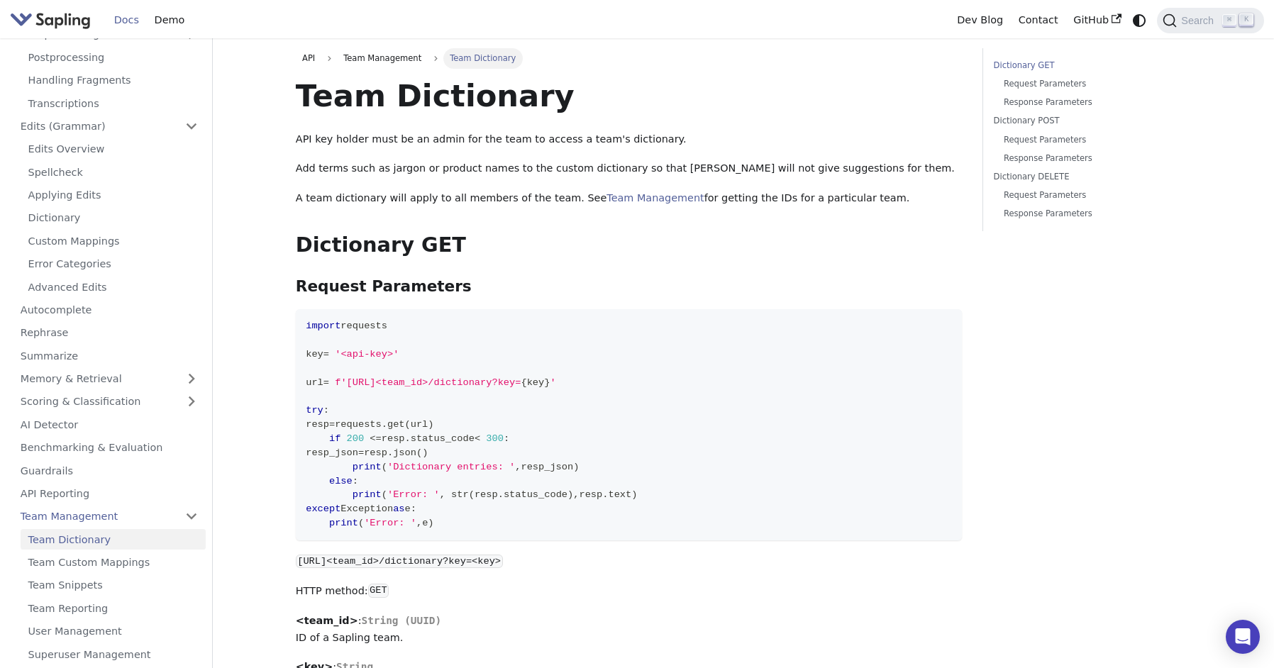
click at [129, 21] on link "Docs" at bounding box center [126, 20] width 40 height 22
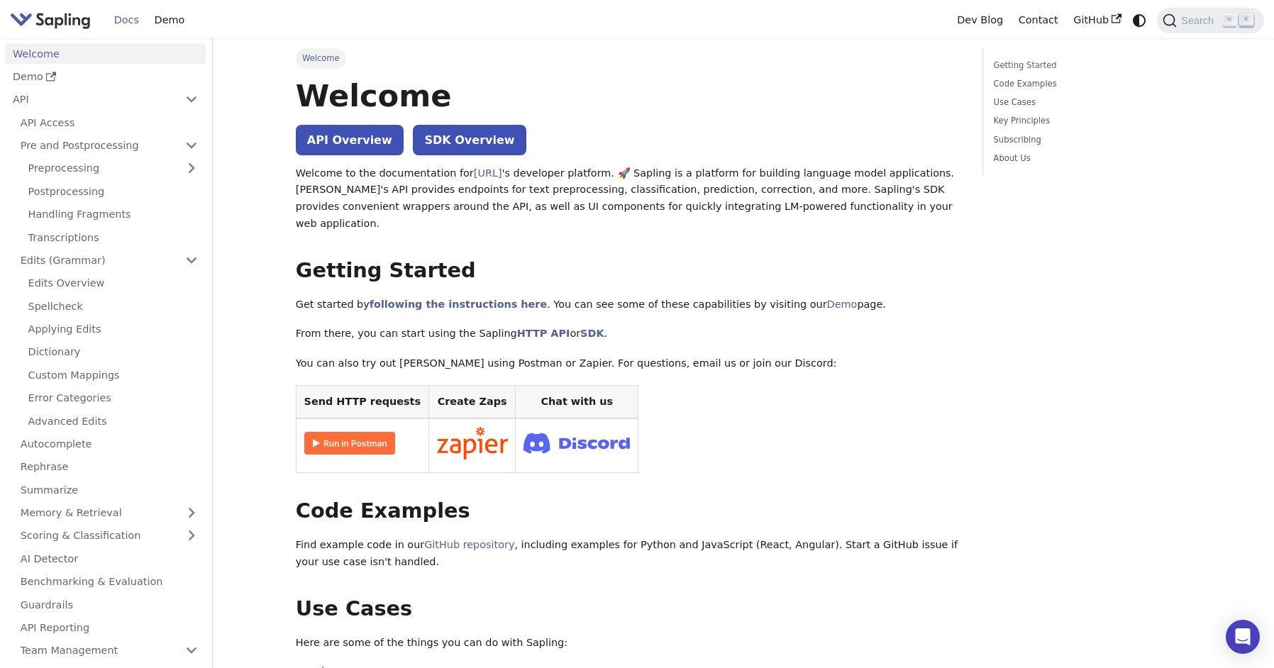
click at [67, 20] on img "Main" at bounding box center [50, 20] width 81 height 21
click at [21, 21] on img "Main" at bounding box center [50, 20] width 81 height 21
click at [66, 55] on link "Welcome" at bounding box center [105, 53] width 201 height 21
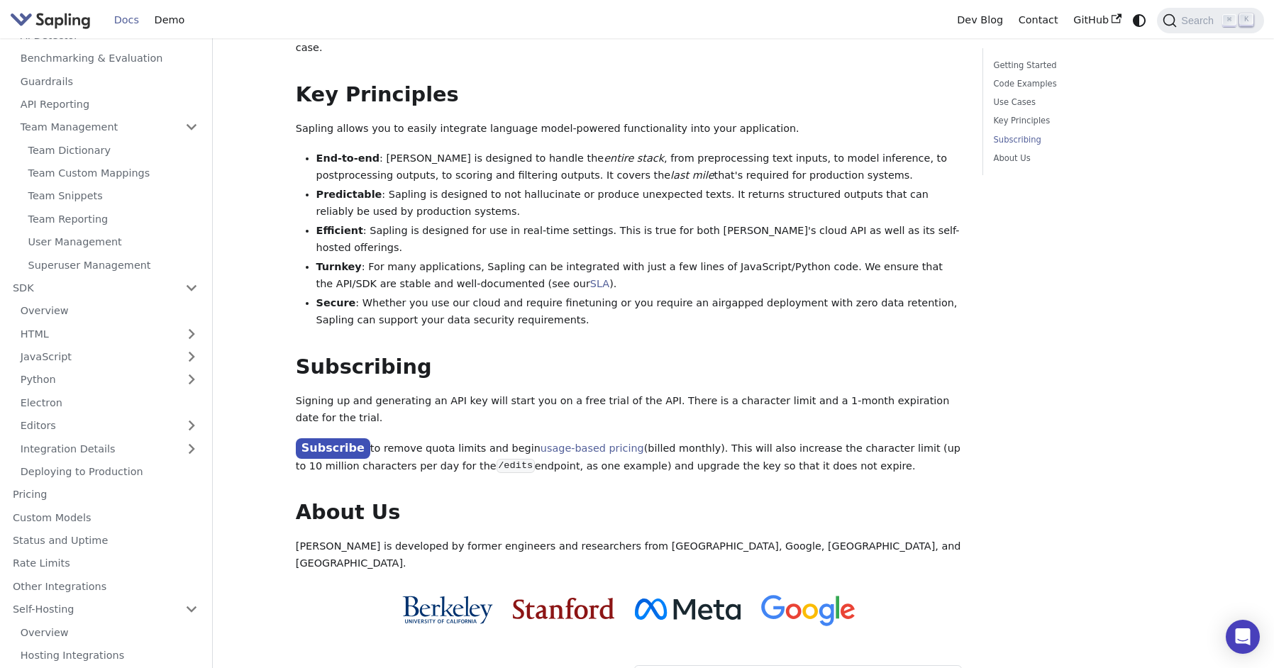
scroll to position [523, 0]
click at [32, 667] on link "Support" at bounding box center [105, 679] width 201 height 21
